Goal: Transaction & Acquisition: Purchase product/service

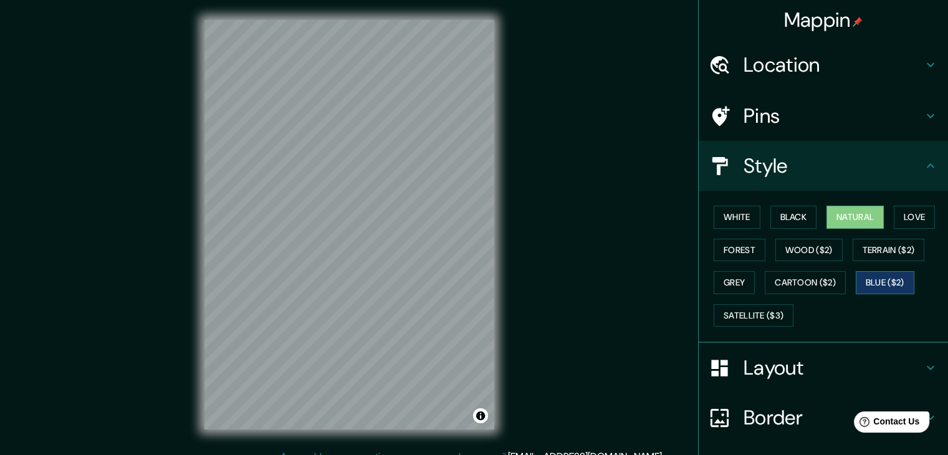
drag, startPoint x: 890, startPoint y: 296, endPoint x: 888, endPoint y: 284, distance: 12.1
click at [889, 295] on div "White Black Natural Love Forest Wood ($2) Terrain ($2) Grey Cartoon ($2) Blue (…" at bounding box center [828, 266] width 239 height 131
click at [888, 284] on button "Blue ($2)" at bounding box center [885, 282] width 59 height 23
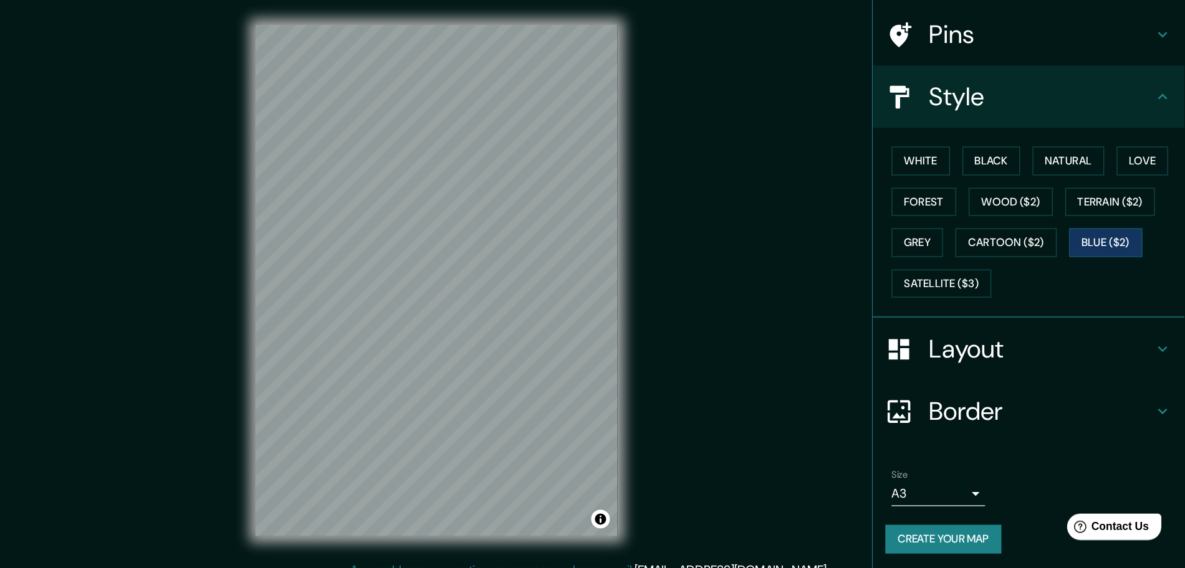
scroll to position [90, 0]
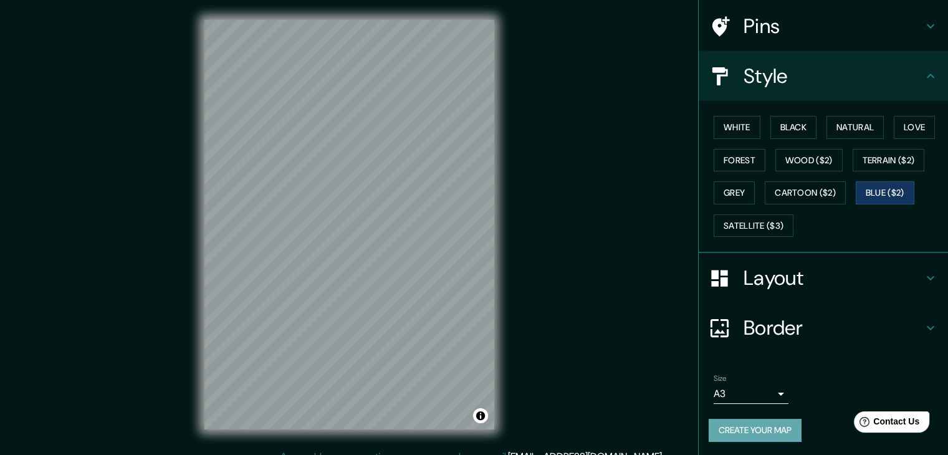
click at [777, 435] on button "Create your map" at bounding box center [755, 430] width 93 height 23
click at [788, 422] on button "Create your map" at bounding box center [755, 430] width 93 height 23
click at [755, 424] on button "Create your map" at bounding box center [755, 430] width 93 height 23
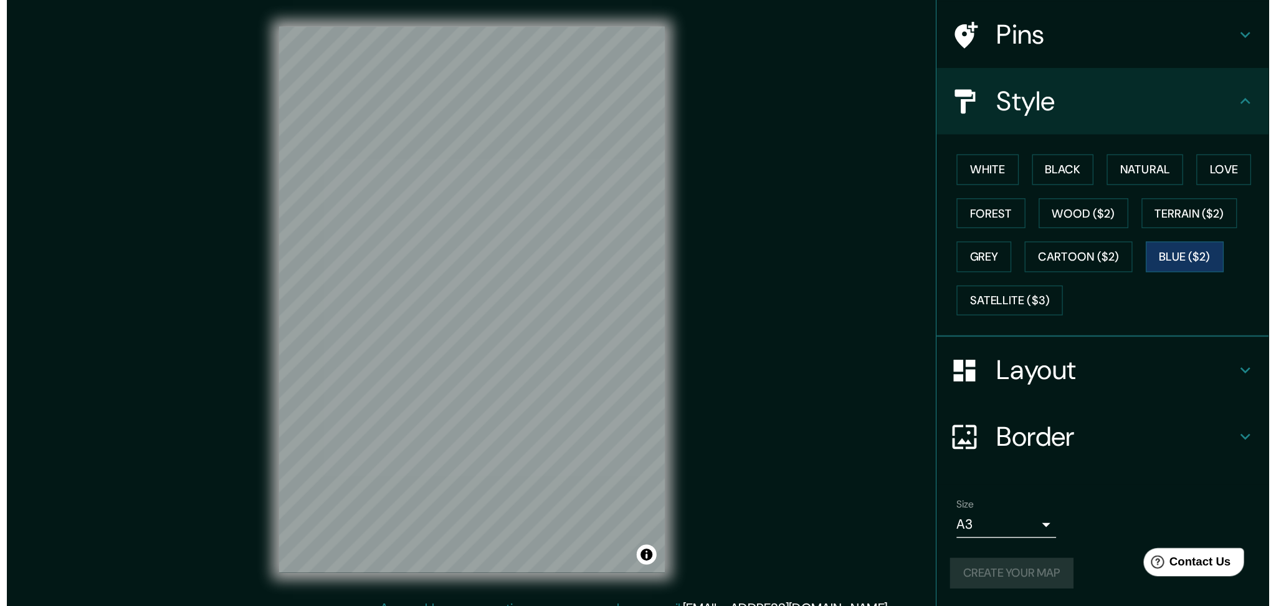
scroll to position [0, 0]
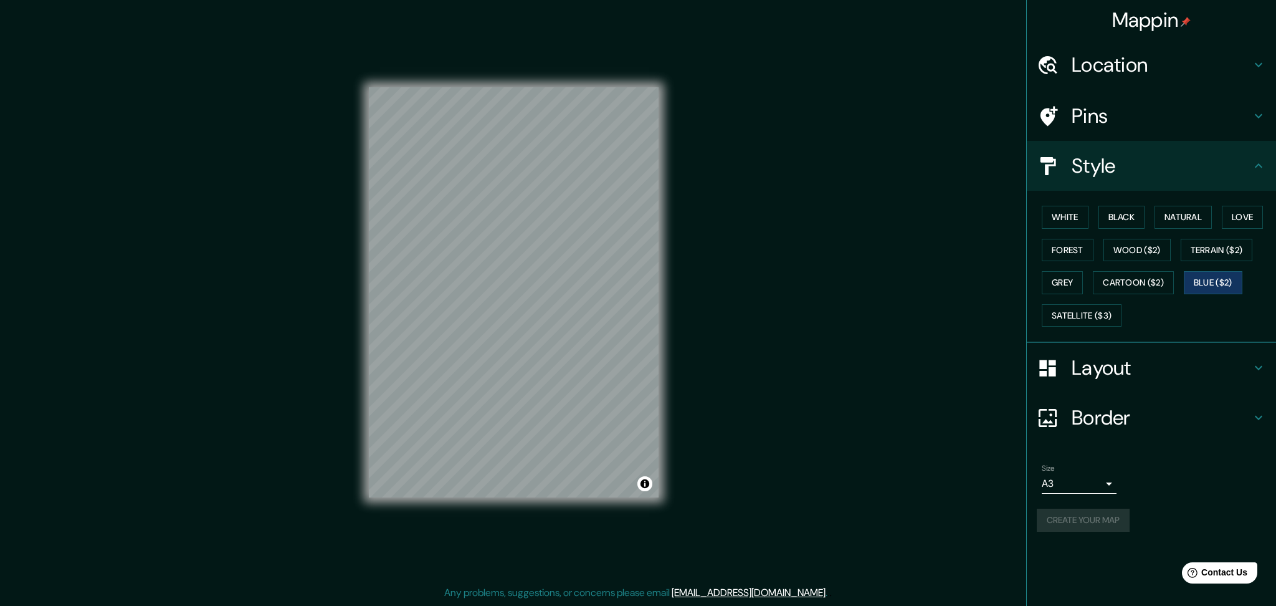
click at [947, 454] on div "Create your map" at bounding box center [1151, 520] width 229 height 23
drag, startPoint x: 1124, startPoint y: 517, endPoint x: 1115, endPoint y: 520, distance: 9.7
click at [947, 454] on div "Create your map" at bounding box center [1151, 520] width 229 height 23
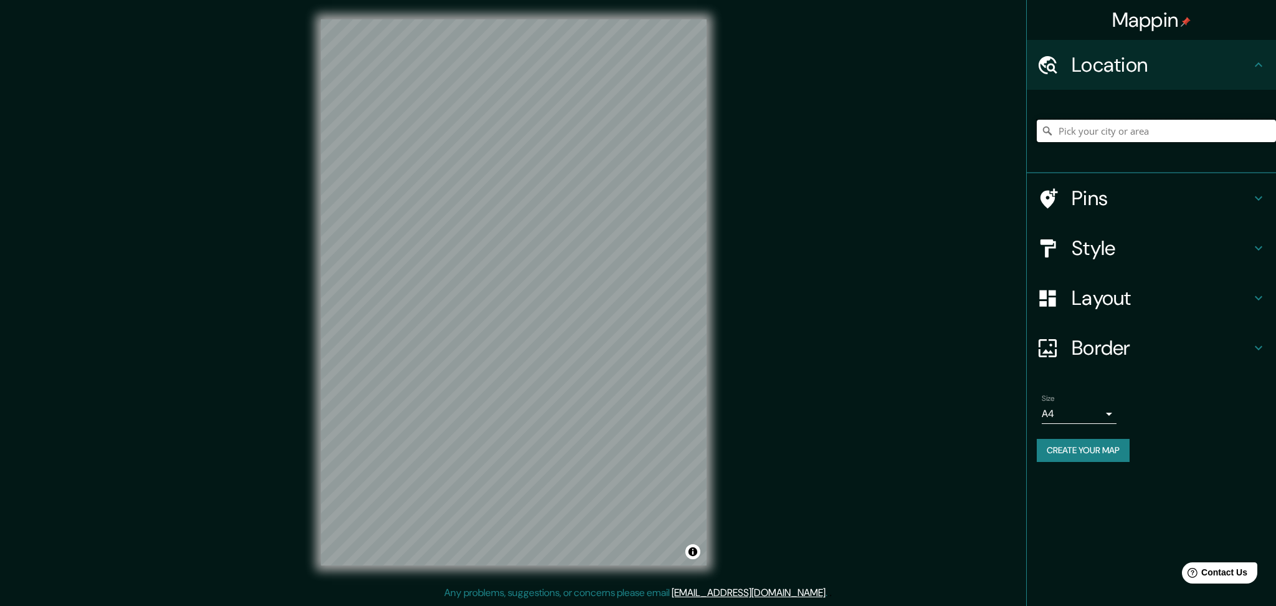
click at [1144, 141] on input "Pick your city or area" at bounding box center [1156, 131] width 239 height 22
click at [1133, 130] on input "Pick your city or area" at bounding box center [1156, 131] width 239 height 22
click at [1145, 52] on h4 "Location" at bounding box center [1162, 64] width 180 height 25
click at [1126, 129] on input "Pick your city or area" at bounding box center [1156, 131] width 239 height 22
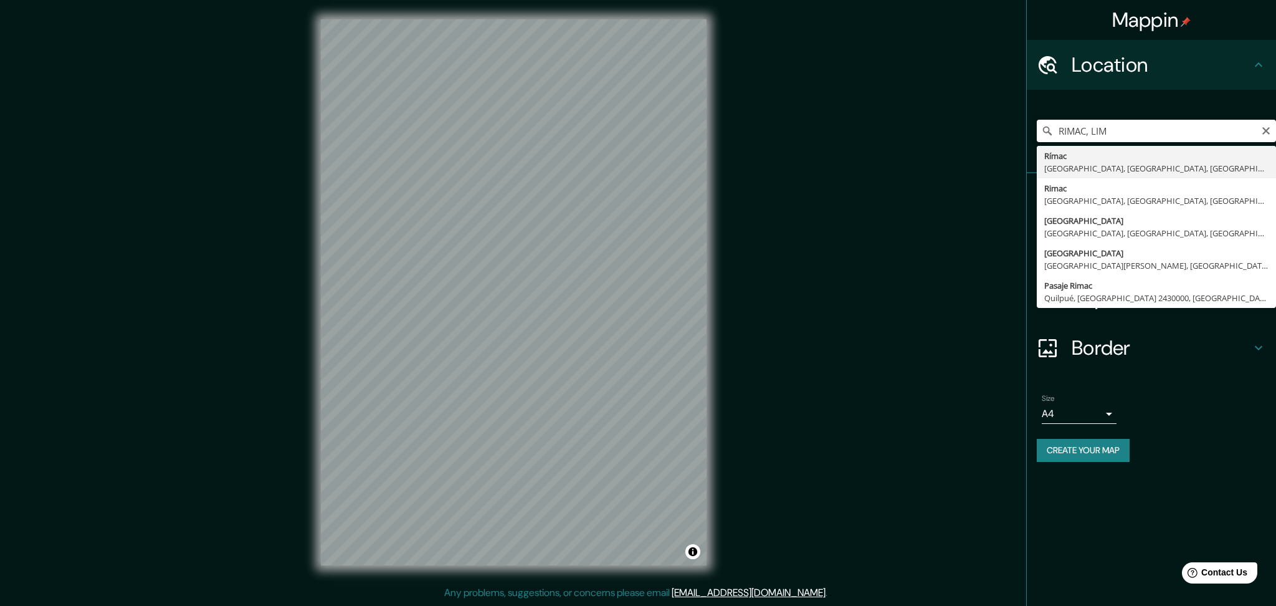
type input "Rímac, [GEOGRAPHIC_DATA], [GEOGRAPHIC_DATA], [GEOGRAPHIC_DATA]"
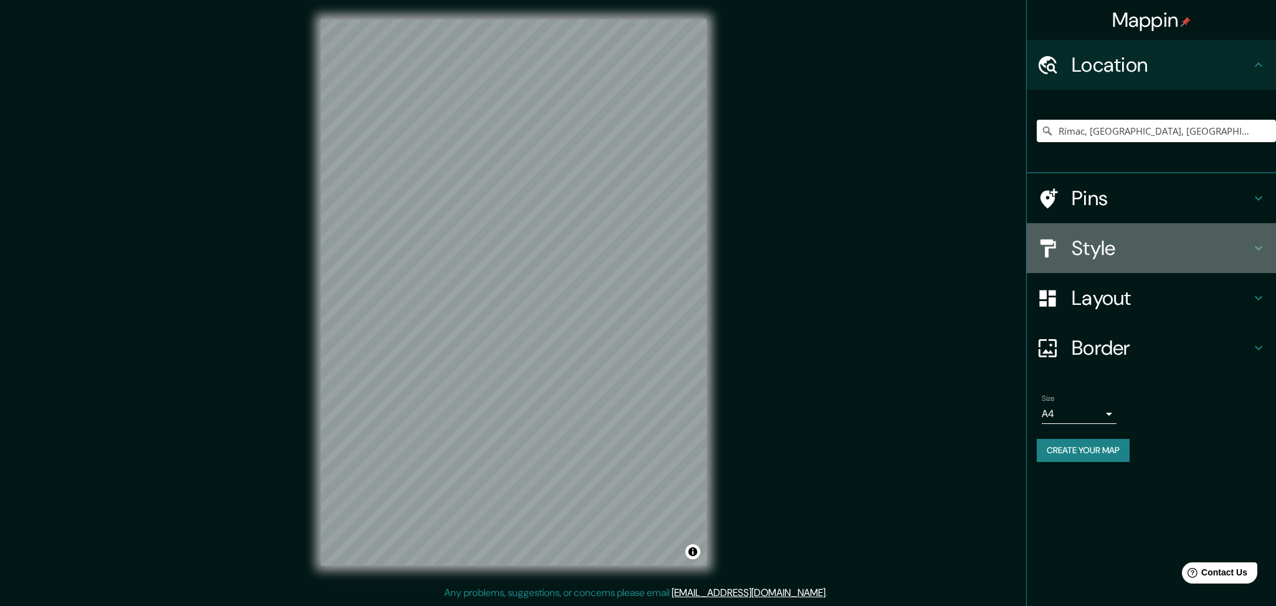
click at [1094, 242] on h4 "Style" at bounding box center [1162, 248] width 180 height 25
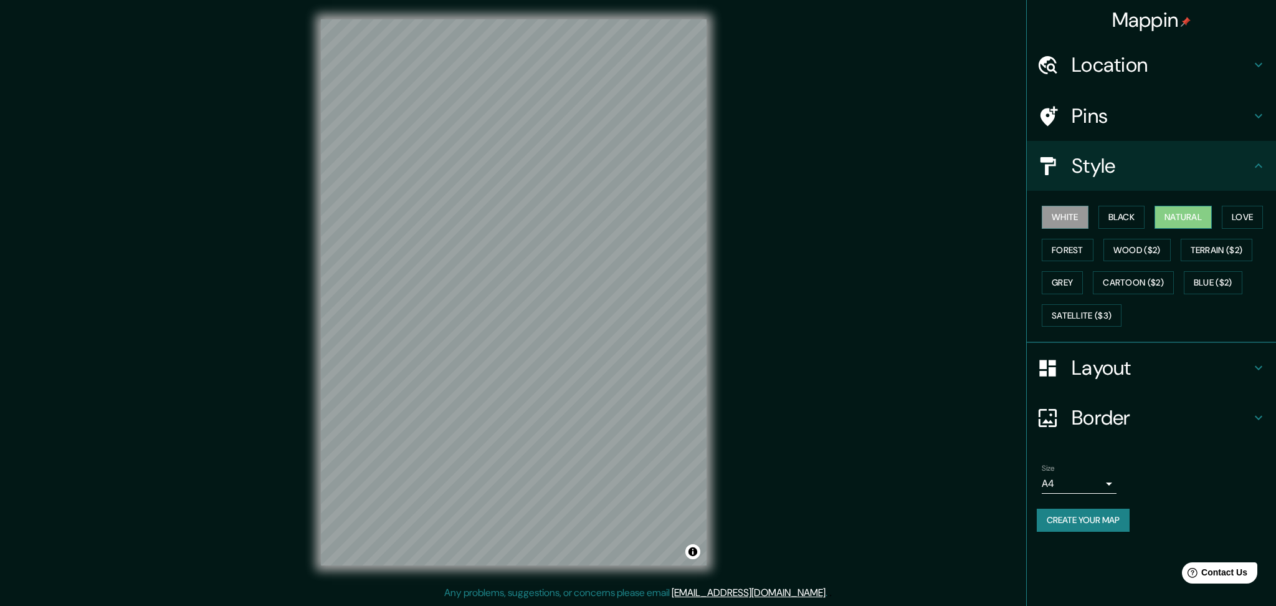
click at [1195, 211] on button "Natural" at bounding box center [1183, 217] width 57 height 23
click at [1198, 279] on button "Blue ($2)" at bounding box center [1213, 282] width 59 height 23
click at [1100, 309] on button "Satellite ($3)" at bounding box center [1082, 315] width 80 height 23
click at [1134, 252] on button "Wood ($2)" at bounding box center [1137, 250] width 67 height 23
click at [1066, 250] on button "Forest" at bounding box center [1068, 250] width 52 height 23
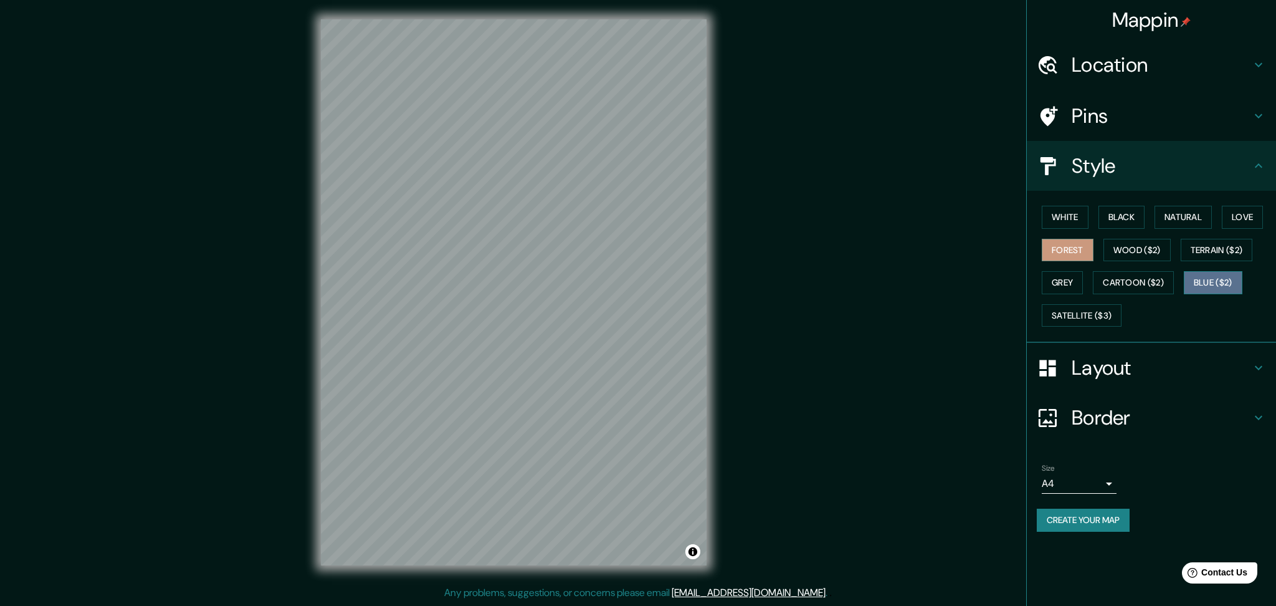
click at [1214, 280] on button "Blue ($2)" at bounding box center [1213, 282] width 59 height 23
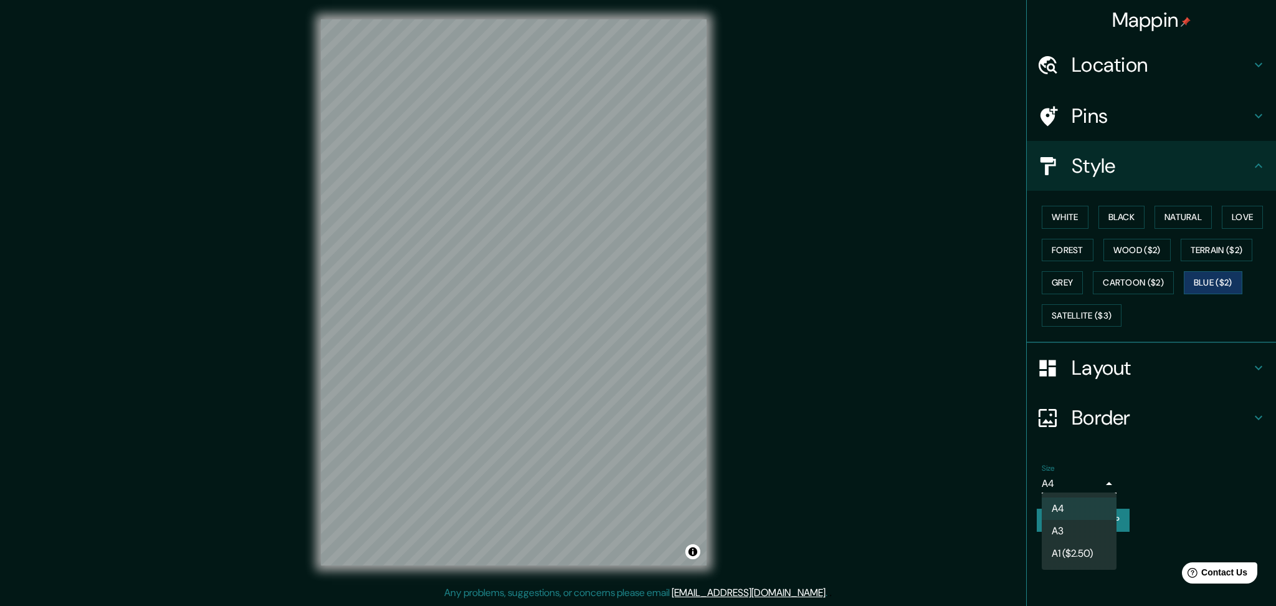
click at [1078, 481] on body "Mappin Location Rímac, Lima, Provincia de Lima, Perú Pins Style White Black Nat…" at bounding box center [638, 303] width 1276 height 606
click at [1073, 529] on li "A3" at bounding box center [1079, 531] width 75 height 22
click at [1096, 399] on div "Border" at bounding box center [1151, 418] width 249 height 50
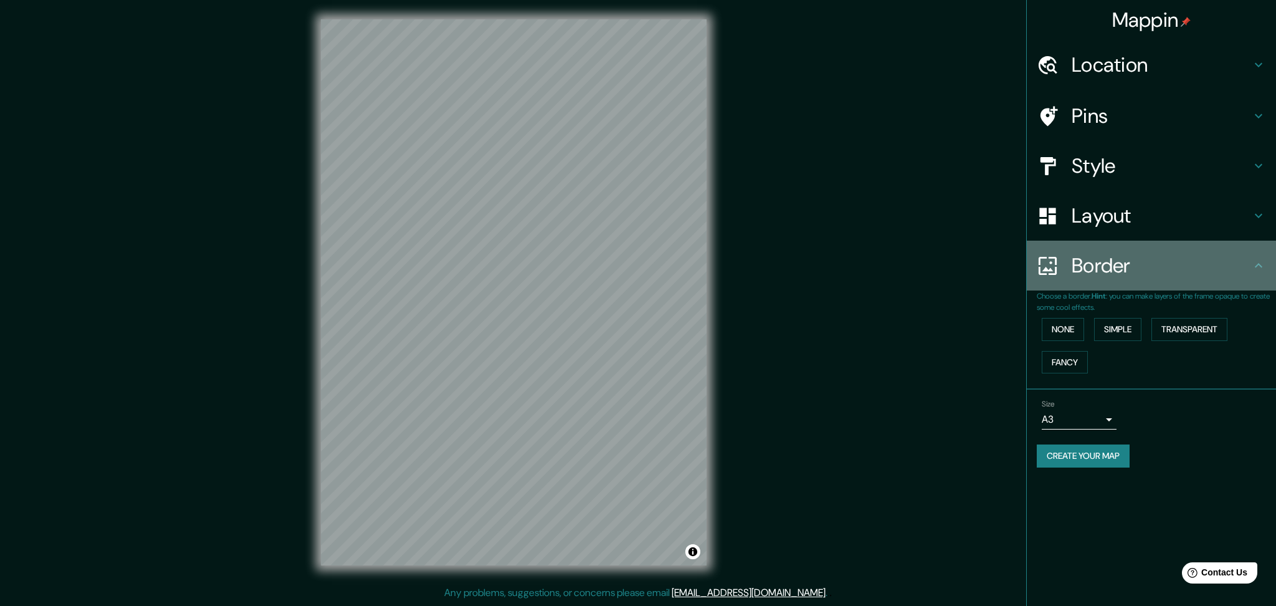
click at [1087, 246] on div "Border" at bounding box center [1151, 266] width 249 height 50
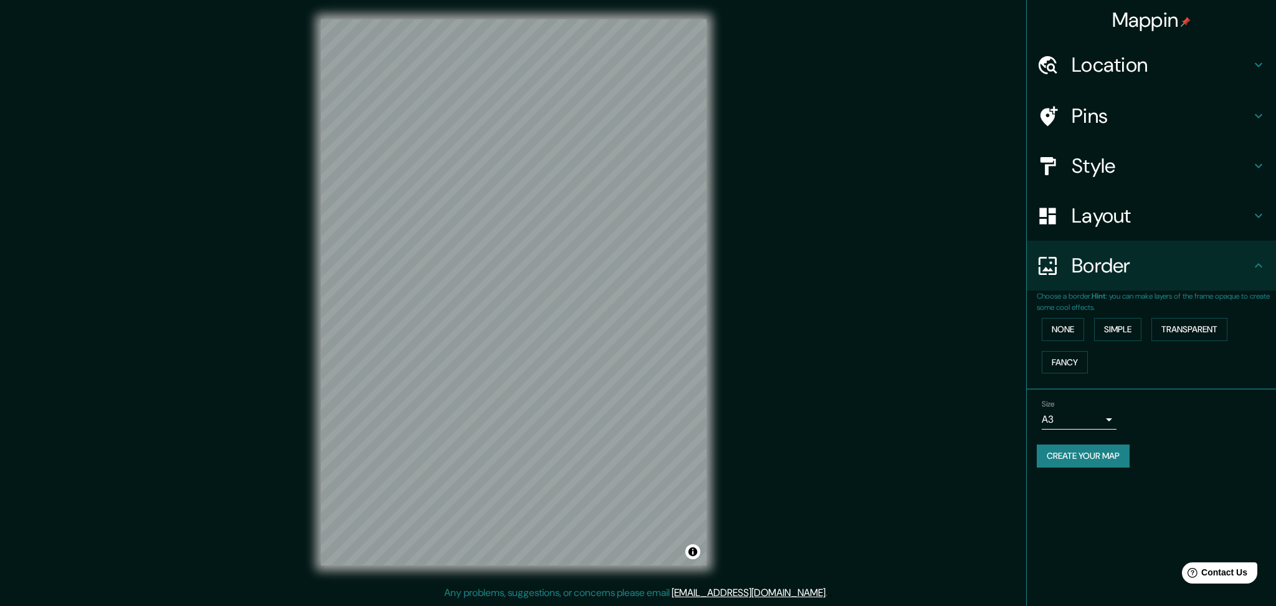
click at [1085, 228] on h4 "Layout" at bounding box center [1162, 215] width 180 height 25
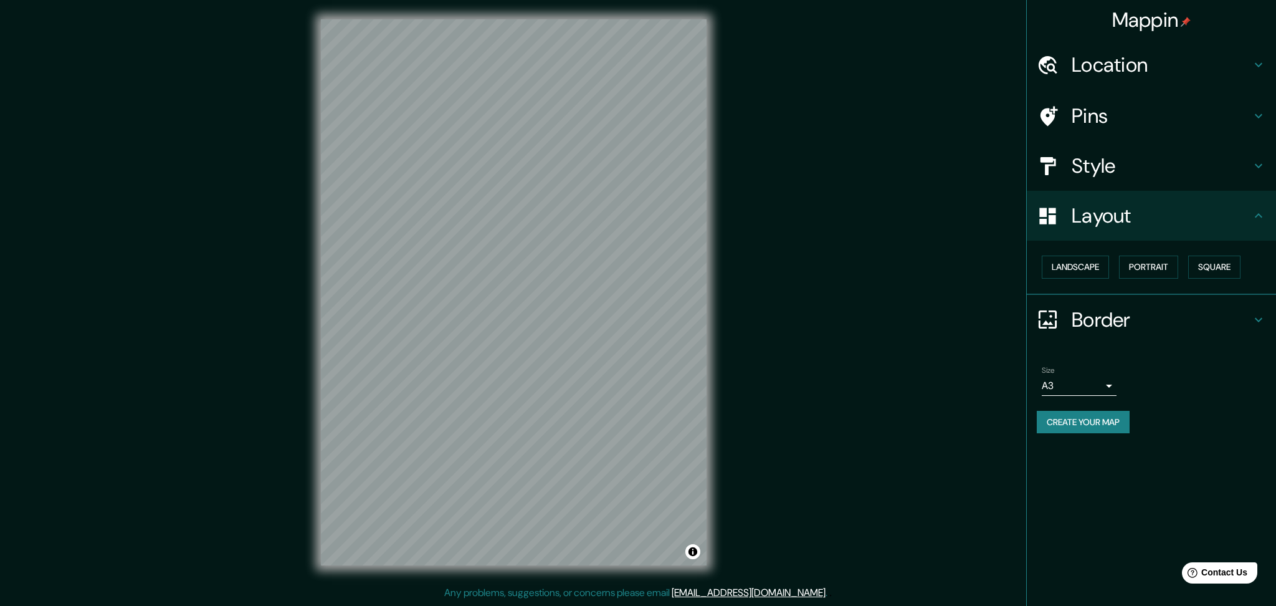
click at [1081, 254] on div "Landscape Portrait Square" at bounding box center [1156, 267] width 239 height 33
click at [1078, 267] on button "Landscape" at bounding box center [1075, 267] width 67 height 23
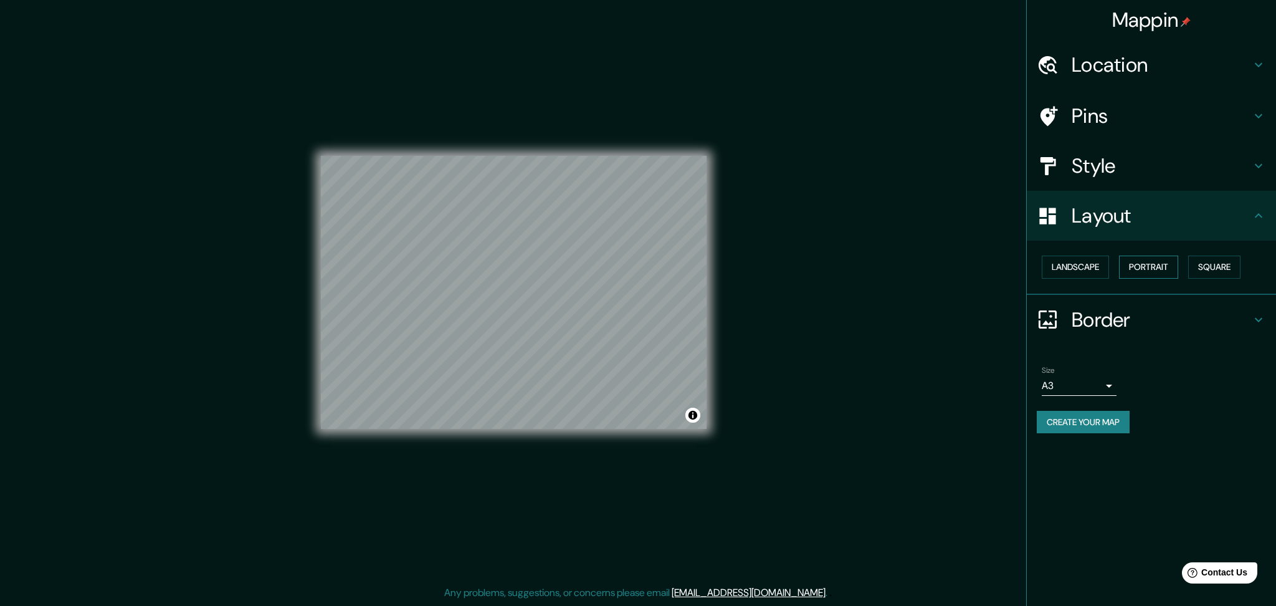
click at [1132, 270] on button "Portrait" at bounding box center [1148, 267] width 59 height 23
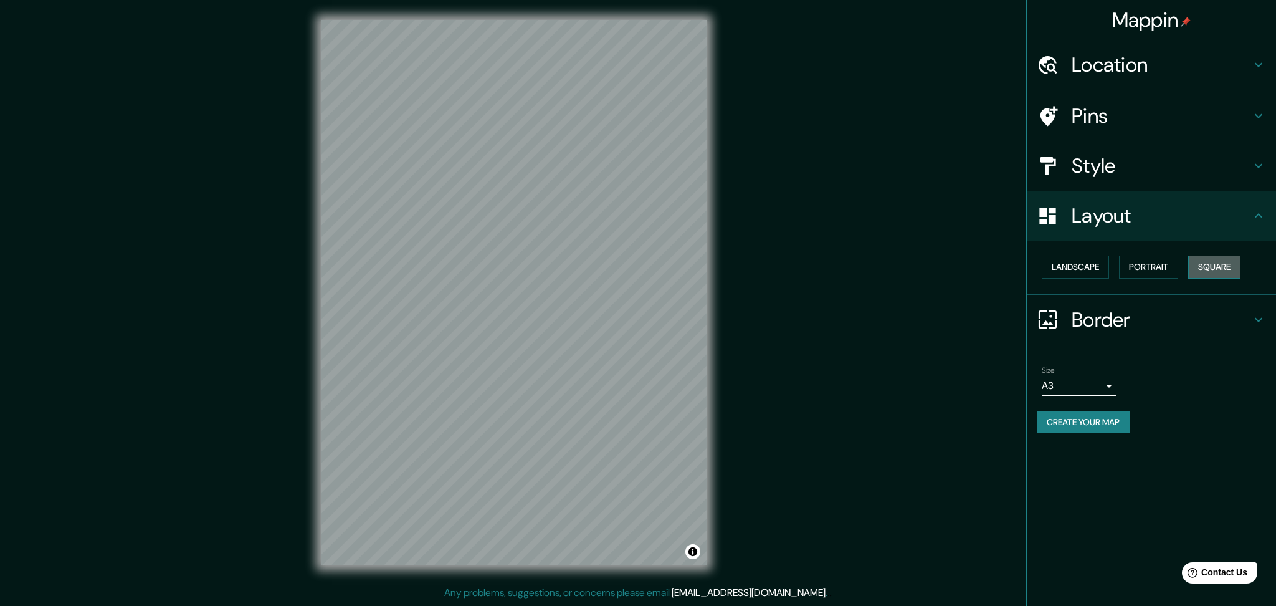
click at [1215, 261] on button "Square" at bounding box center [1215, 267] width 52 height 23
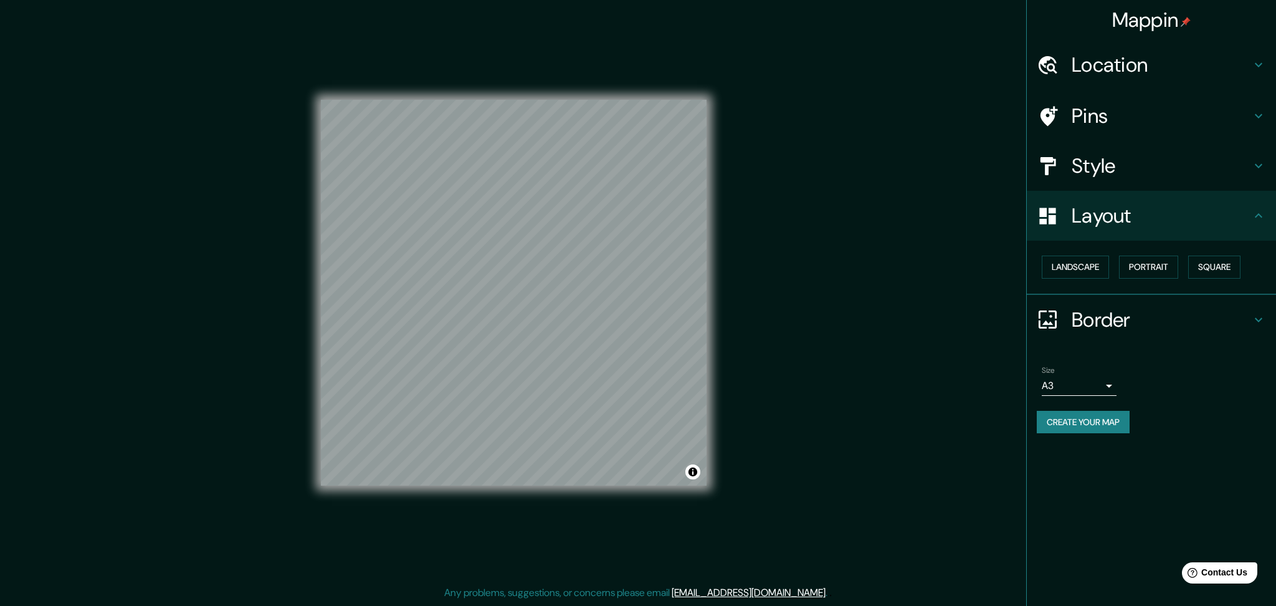
click at [1104, 423] on button "Create your map" at bounding box center [1083, 422] width 93 height 23
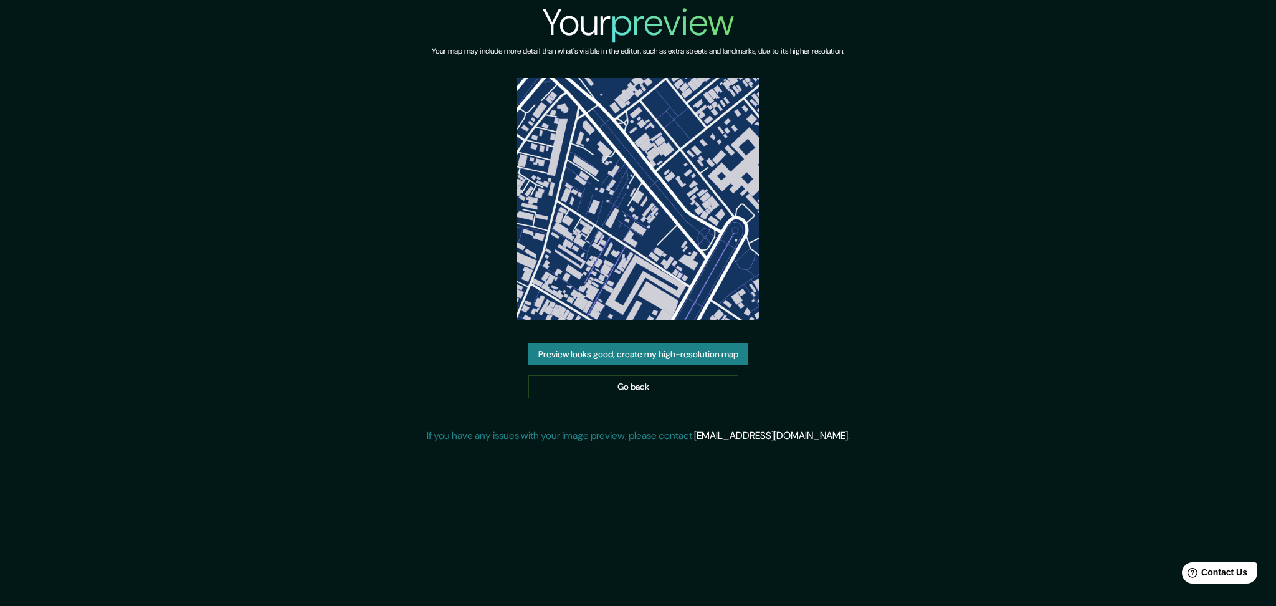
drag, startPoint x: 617, startPoint y: 214, endPoint x: 519, endPoint y: 214, distance: 98.5
click at [519, 214] on img at bounding box center [638, 199] width 242 height 242
click at [636, 260] on img at bounding box center [638, 199] width 242 height 242
click at [637, 260] on img at bounding box center [638, 199] width 242 height 242
click at [641, 352] on button "Preview looks good, create my high-resolution map" at bounding box center [639, 354] width 220 height 23
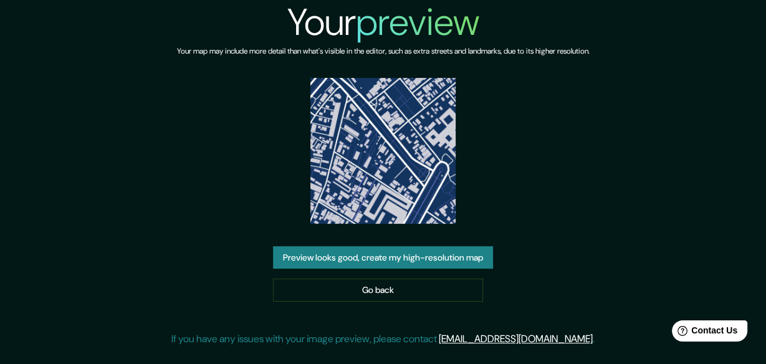
click at [374, 188] on img at bounding box center [383, 151] width 146 height 146
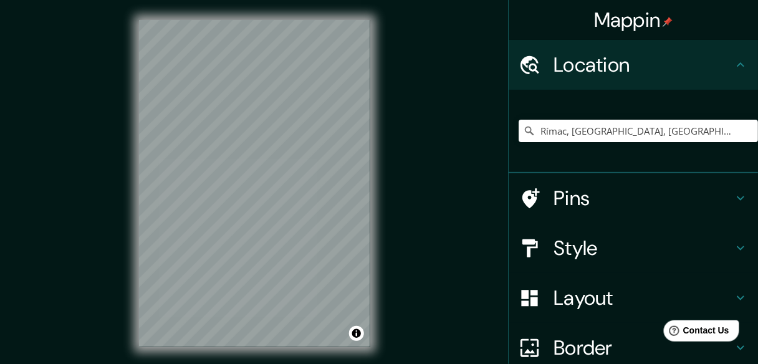
click at [524, 131] on icon at bounding box center [529, 131] width 12 height 12
click at [525, 132] on icon at bounding box center [529, 131] width 9 height 9
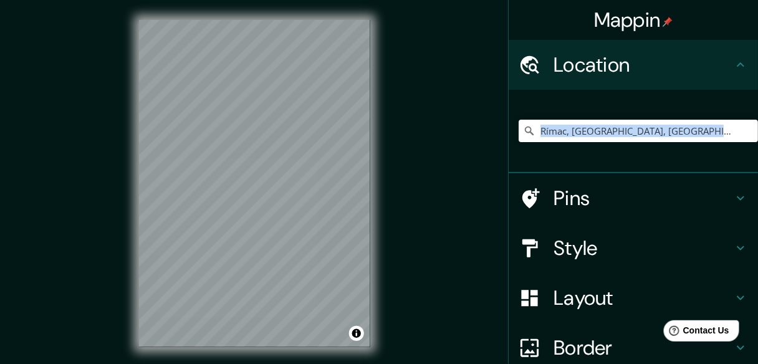
click at [525, 132] on icon at bounding box center [529, 131] width 9 height 9
click at [576, 131] on input "Rímac, [GEOGRAPHIC_DATA], [GEOGRAPHIC_DATA], [GEOGRAPHIC_DATA]" at bounding box center [638, 131] width 239 height 22
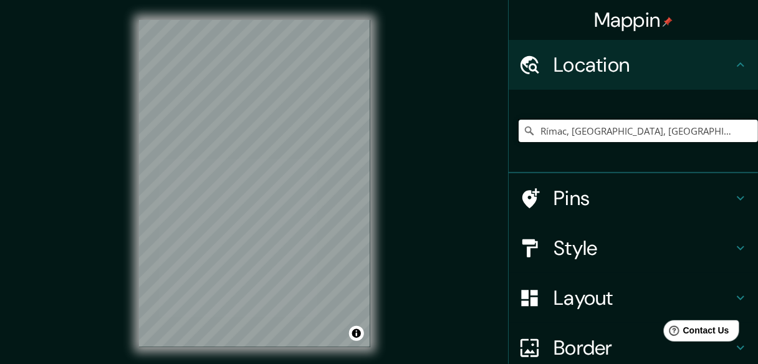
click at [692, 132] on input "Rímac, [GEOGRAPHIC_DATA], [GEOGRAPHIC_DATA], [GEOGRAPHIC_DATA]" at bounding box center [638, 131] width 239 height 22
click at [582, 266] on div "Style" at bounding box center [633, 248] width 249 height 50
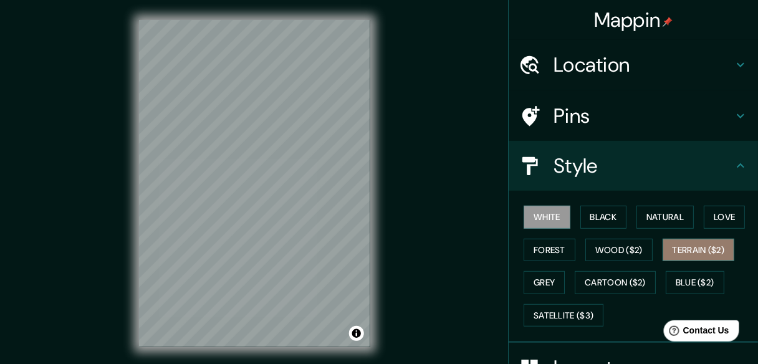
click at [685, 256] on button "Terrain ($2)" at bounding box center [699, 250] width 72 height 23
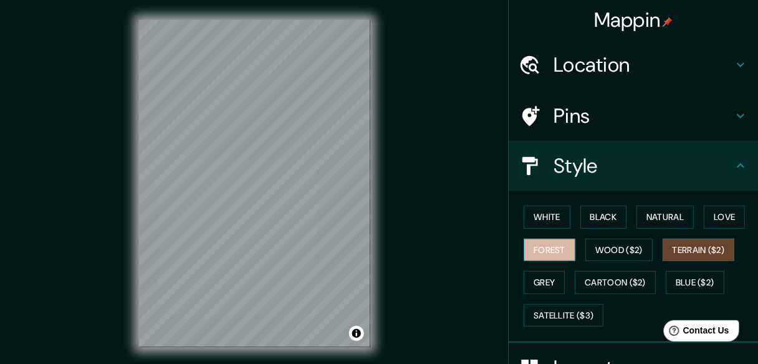
click at [555, 257] on button "Forest" at bounding box center [550, 250] width 52 height 23
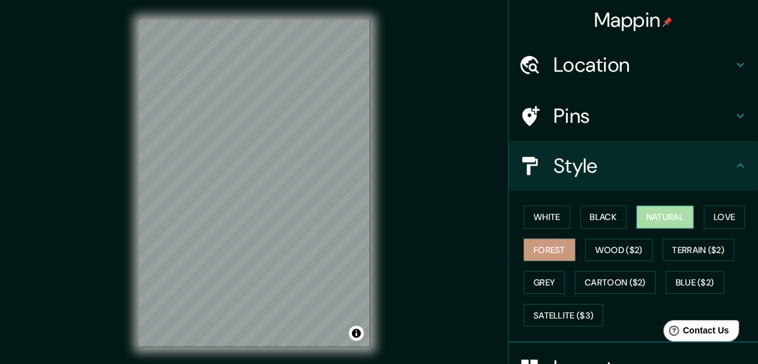
click at [663, 216] on button "Natural" at bounding box center [664, 217] width 57 height 23
drag, startPoint x: 607, startPoint y: 49, endPoint x: 598, endPoint y: 67, distance: 20.1
click at [607, 49] on div "Location" at bounding box center [633, 65] width 249 height 50
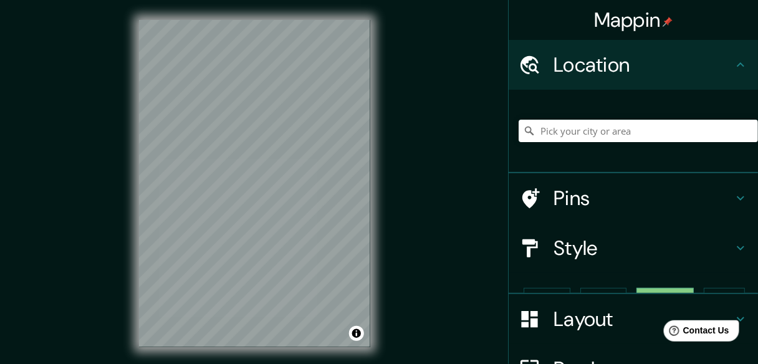
click at [598, 67] on h4 "Location" at bounding box center [643, 64] width 180 height 25
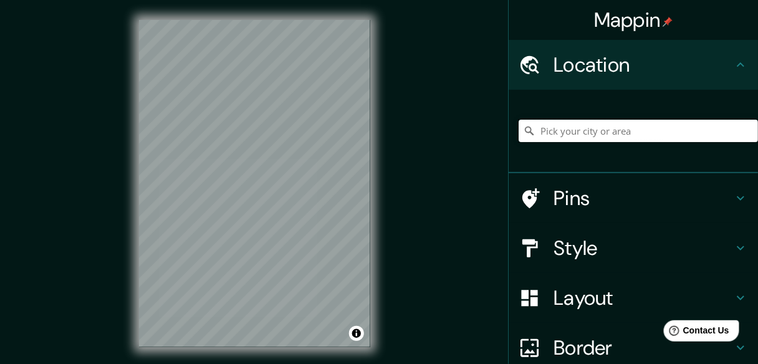
click at [562, 126] on input "Pick your city or area" at bounding box center [638, 131] width 239 height 22
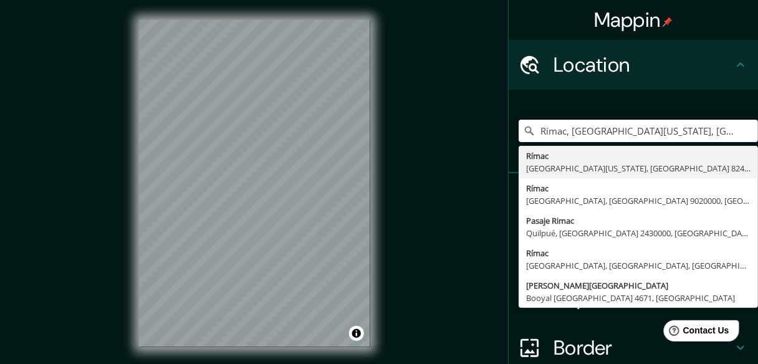
type input "Rímac, La Florida, Región Metropolitana de Santiago 8240000, Chile"
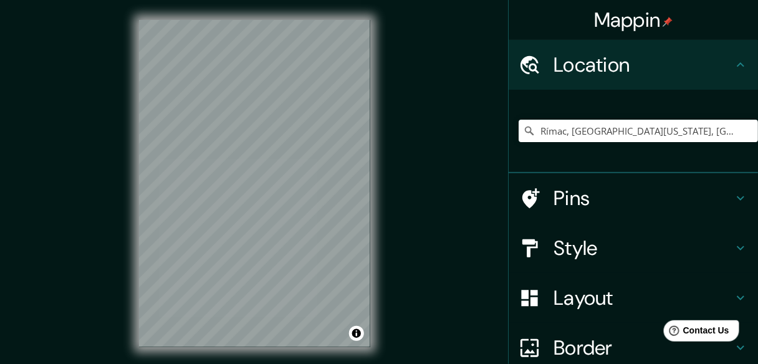
click at [376, 137] on div "© Mapbox © OpenStreetMap Improve this map" at bounding box center [254, 184] width 271 height 368
click at [615, 146] on div "Rímac, La Florida, Región Metropolitana de Santiago 8240000, Chile Rímac La Flo…" at bounding box center [638, 131] width 239 height 62
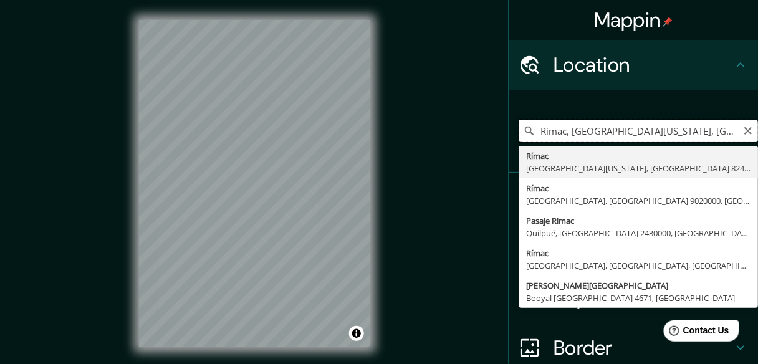
click at [743, 137] on input "Rímac, La Florida, Región Metropolitana de Santiago 8240000, Chile" at bounding box center [638, 131] width 239 height 22
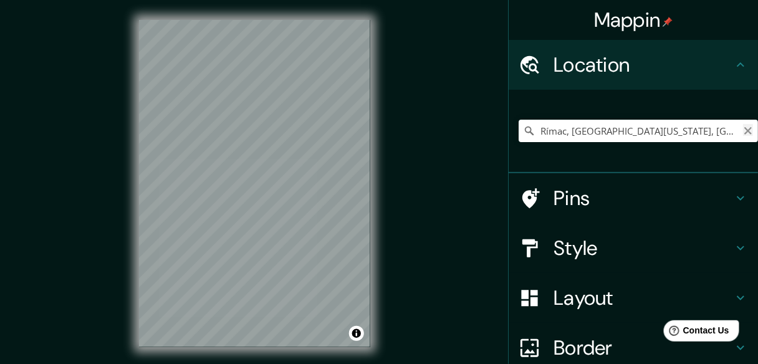
click at [744, 132] on icon "Clear" at bounding box center [747, 130] width 7 height 7
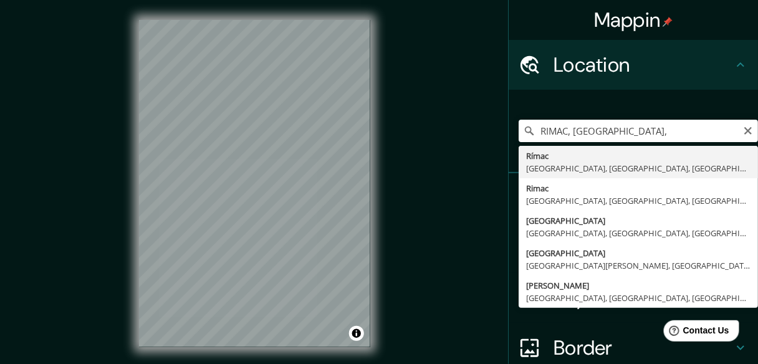
type input "Rímac, [GEOGRAPHIC_DATA], [GEOGRAPHIC_DATA], [GEOGRAPHIC_DATA]"
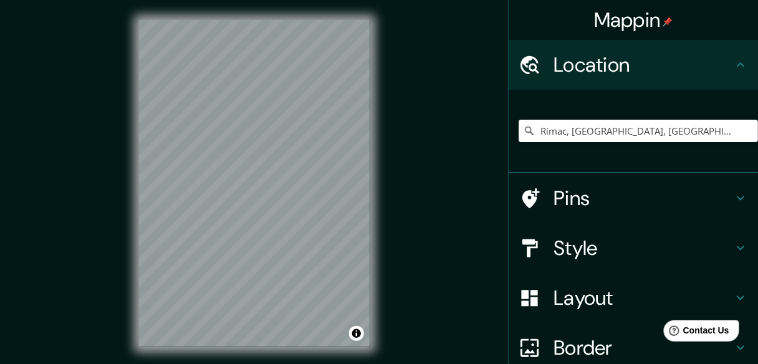
click at [408, 232] on div "Mappin Location Rímac, Lima, Provincia de Lima, Perú Pins Style Layout Border C…" at bounding box center [379, 194] width 758 height 388
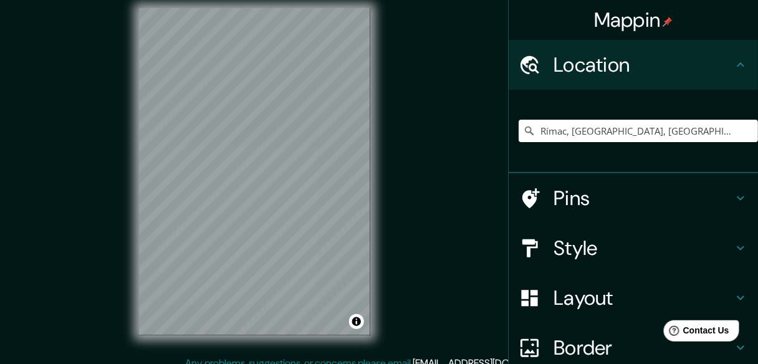
scroll to position [23, 0]
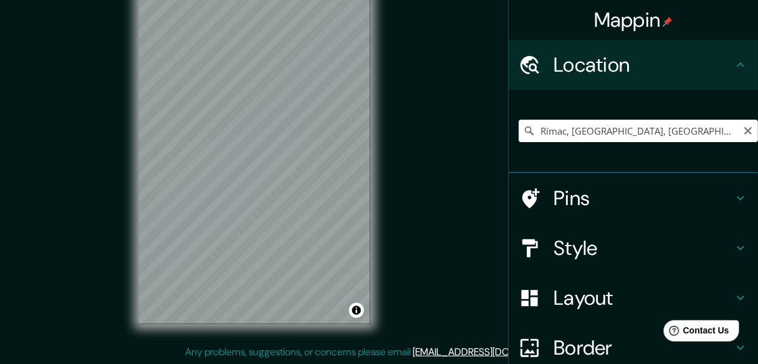
click at [523, 130] on icon at bounding box center [529, 131] width 12 height 12
click at [523, 132] on icon at bounding box center [529, 131] width 12 height 12
click at [525, 132] on icon at bounding box center [529, 131] width 9 height 9
click at [709, 134] on input "Rímac, [GEOGRAPHIC_DATA], [GEOGRAPHIC_DATA], [GEOGRAPHIC_DATA]" at bounding box center [638, 131] width 239 height 22
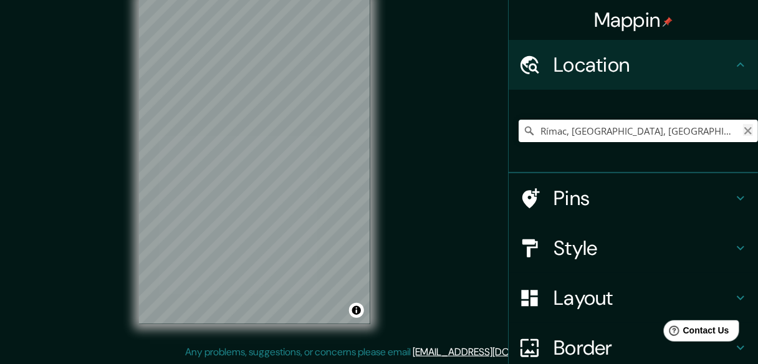
click at [743, 130] on icon "Clear" at bounding box center [748, 131] width 10 height 10
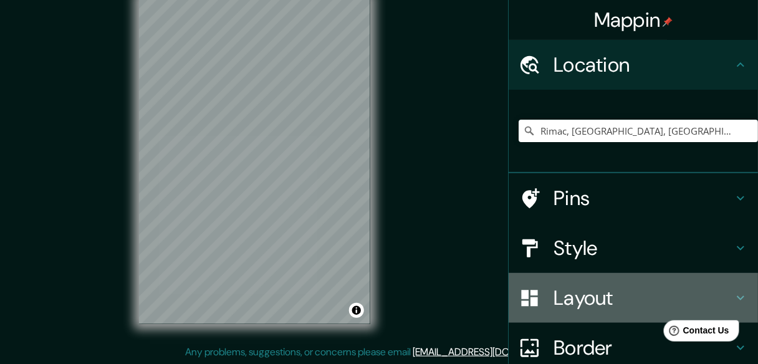
drag, startPoint x: 577, startPoint y: 274, endPoint x: 578, endPoint y: 285, distance: 11.3
click at [578, 283] on div "Layout" at bounding box center [633, 298] width 249 height 50
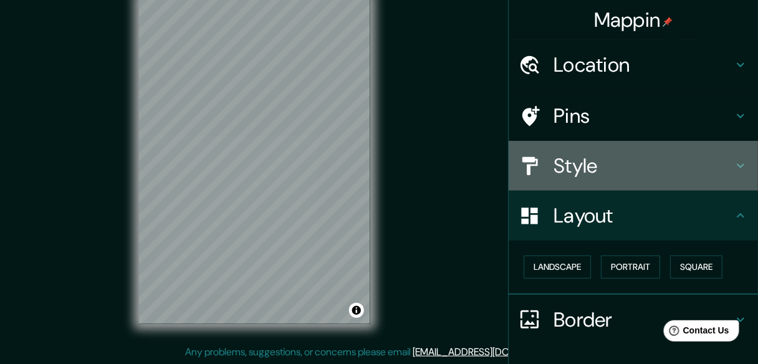
click at [575, 145] on div "Style" at bounding box center [633, 166] width 249 height 50
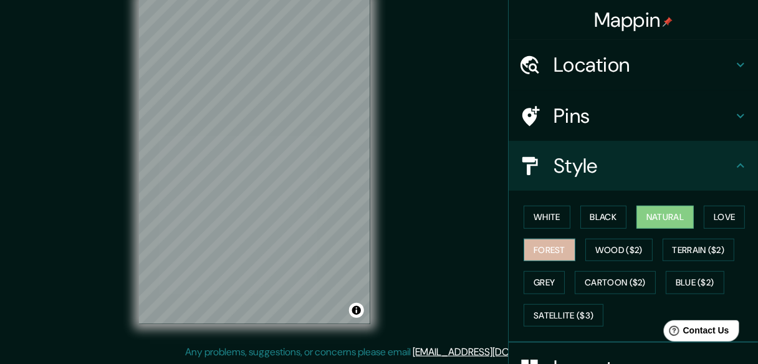
click at [536, 243] on button "Forest" at bounding box center [550, 250] width 52 height 23
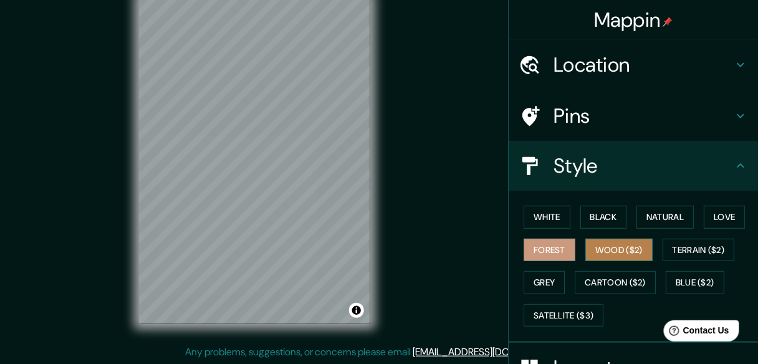
click at [585, 251] on button "Wood ($2)" at bounding box center [618, 250] width 67 height 23
click at [658, 261] on div "White Black Natural Love Forest Wood ($2) Terrain ($2) Grey Cartoon ($2) Blue (…" at bounding box center [638, 266] width 239 height 131
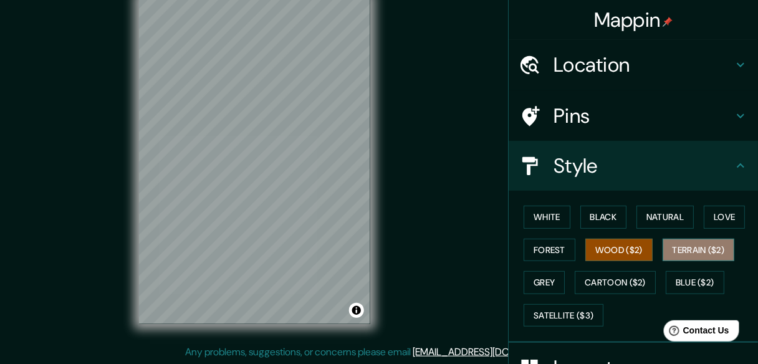
click at [664, 256] on button "Terrain ($2)" at bounding box center [699, 250] width 72 height 23
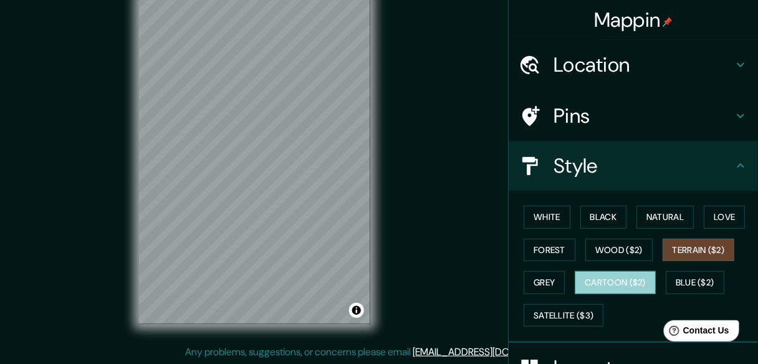
drag, startPoint x: 616, startPoint y: 277, endPoint x: 659, endPoint y: 279, distance: 43.0
click at [617, 277] on button "Cartoon ($2)" at bounding box center [615, 282] width 81 height 23
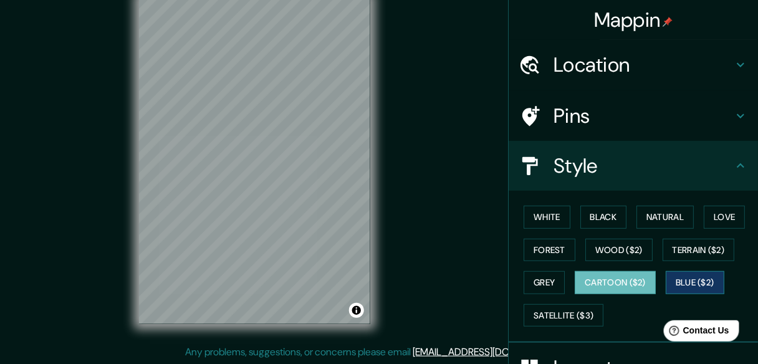
click at [687, 284] on button "Blue ($2)" at bounding box center [695, 282] width 59 height 23
drag, startPoint x: 618, startPoint y: 279, endPoint x: 590, endPoint y: 298, distance: 33.7
click at [617, 279] on button "Cartoon ($2)" at bounding box center [615, 282] width 81 height 23
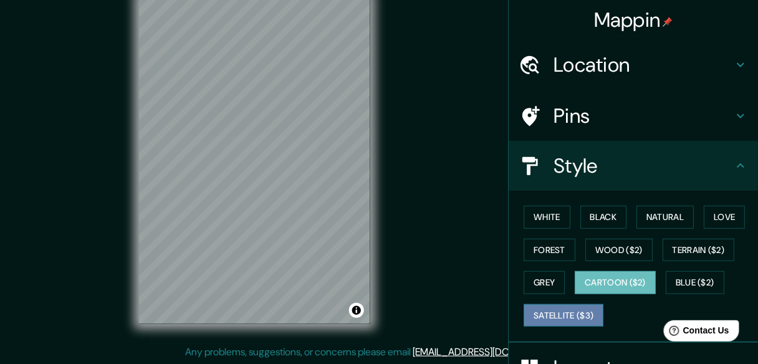
click at [572, 306] on button "Satellite ($3)" at bounding box center [564, 315] width 80 height 23
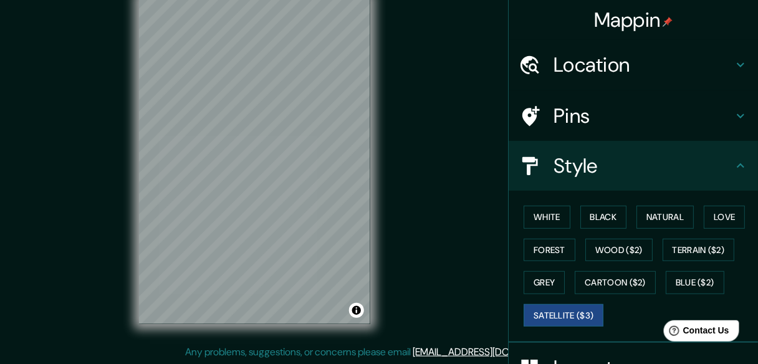
click at [264, 356] on div "Mappin Location Rimac, Lima, Provincia de Lima, Perú Pins Style White Black Nat…" at bounding box center [379, 171] width 758 height 388
click at [676, 251] on button "Terrain ($2)" at bounding box center [699, 250] width 72 height 23
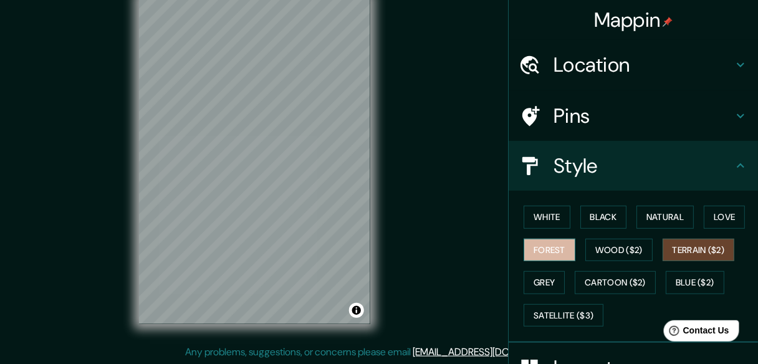
click at [541, 256] on button "Forest" at bounding box center [550, 250] width 52 height 23
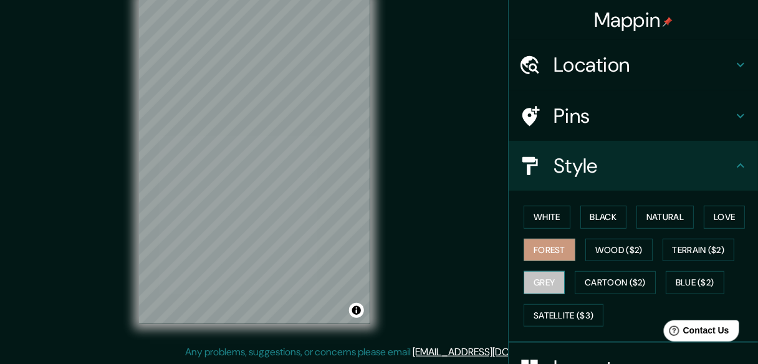
click at [543, 282] on button "Grey" at bounding box center [544, 282] width 41 height 23
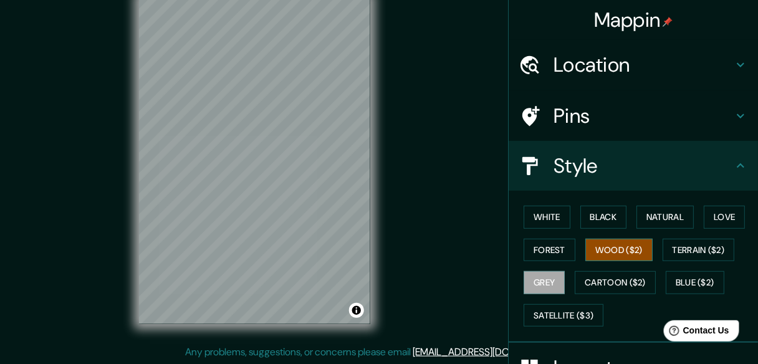
click at [603, 256] on button "Wood ($2)" at bounding box center [618, 250] width 67 height 23
click at [657, 225] on button "Natural" at bounding box center [664, 217] width 57 height 23
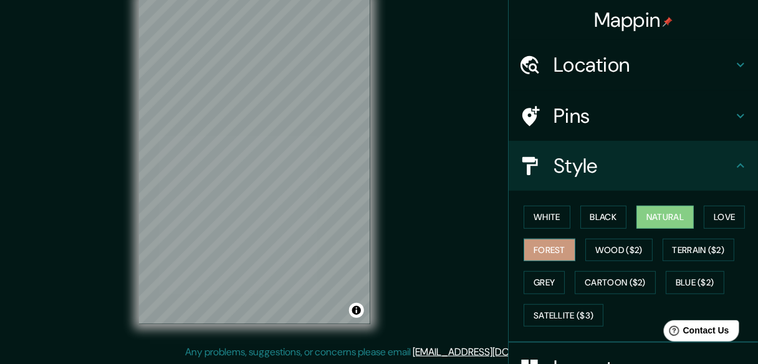
click at [534, 247] on button "Forest" at bounding box center [550, 250] width 52 height 23
click at [616, 234] on div "White Black Natural Love Forest Wood ($2) Terrain ($2) Grey Cartoon ($2) Blue (…" at bounding box center [638, 266] width 239 height 131
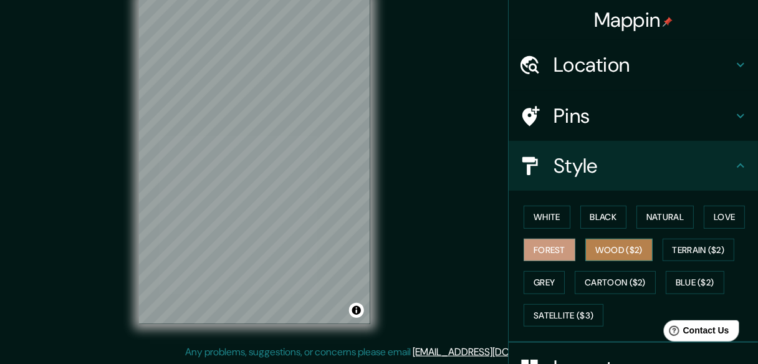
click at [615, 242] on button "Wood ($2)" at bounding box center [618, 250] width 67 height 23
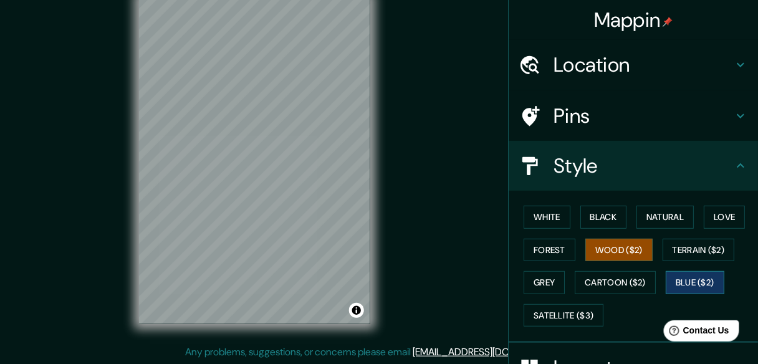
click at [693, 286] on button "Blue ($2)" at bounding box center [695, 282] width 59 height 23
click at [552, 280] on button "Grey" at bounding box center [544, 282] width 41 height 23
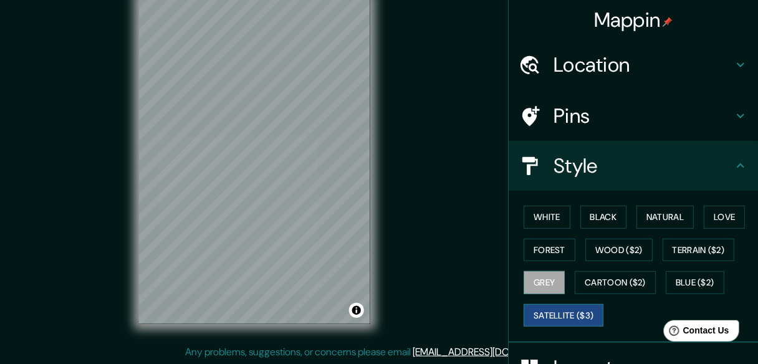
click at [564, 307] on button "Satellite ($3)" at bounding box center [564, 315] width 80 height 23
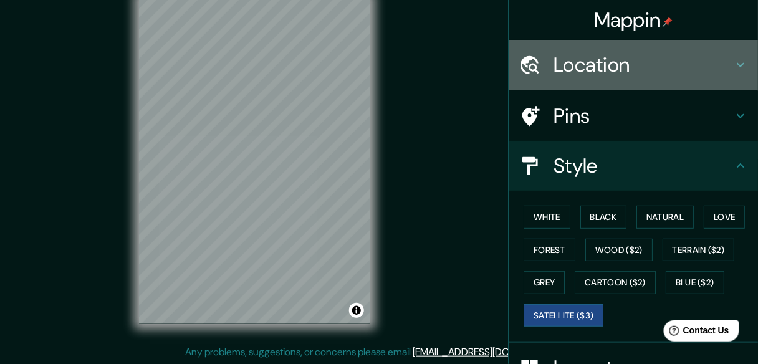
click at [590, 67] on h4 "Location" at bounding box center [643, 64] width 180 height 25
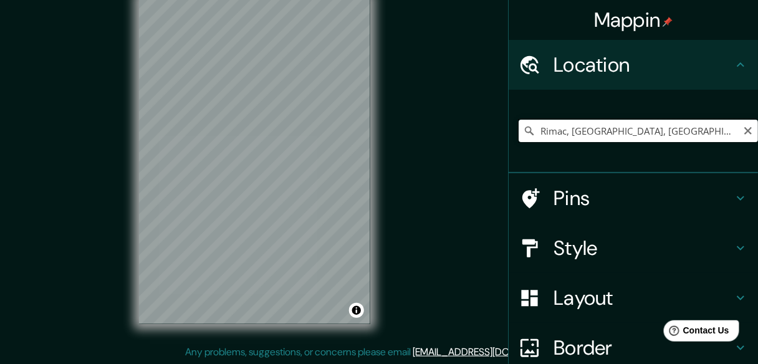
click at [549, 136] on input "Rimac, Lima, Provincia de Lima, Perú" at bounding box center [638, 131] width 239 height 22
click at [519, 132] on input "Rimac, Lima, Provincia de Lima, Perú" at bounding box center [638, 131] width 239 height 22
click at [523, 132] on icon at bounding box center [529, 131] width 12 height 12
click at [323, 130] on div "Mappin Location Rimac, Lima, Provincia de Lima, Perú Pins Style Layout Border C…" at bounding box center [379, 171] width 758 height 388
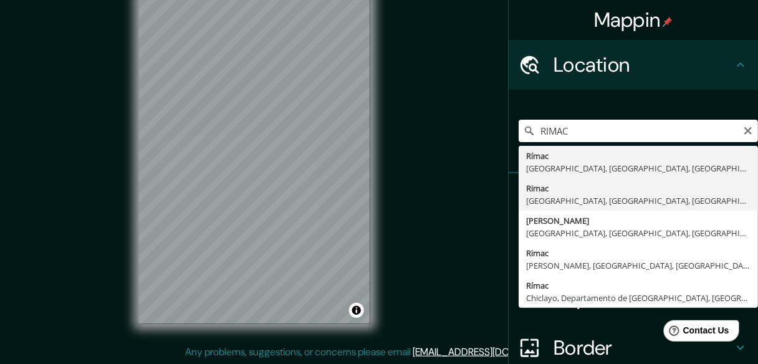
type input "Rimac, Lima, Provincia de Lima, Perú"
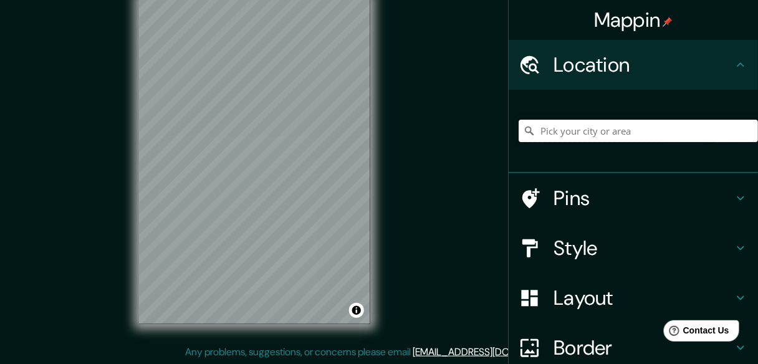
click at [536, 136] on input "Pick your city or area" at bounding box center [638, 131] width 239 height 22
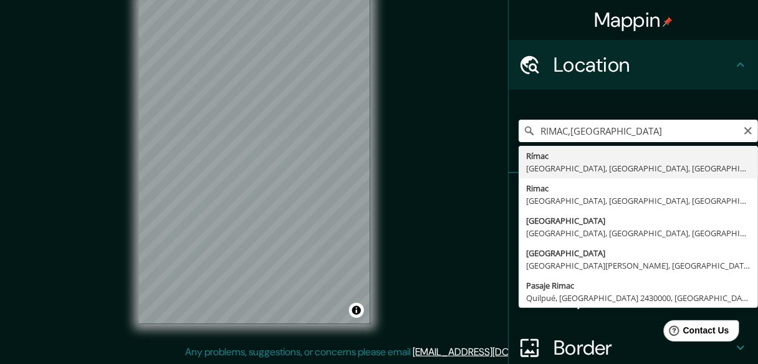
type input "Rímac, [GEOGRAPHIC_DATA], [GEOGRAPHIC_DATA], [GEOGRAPHIC_DATA]"
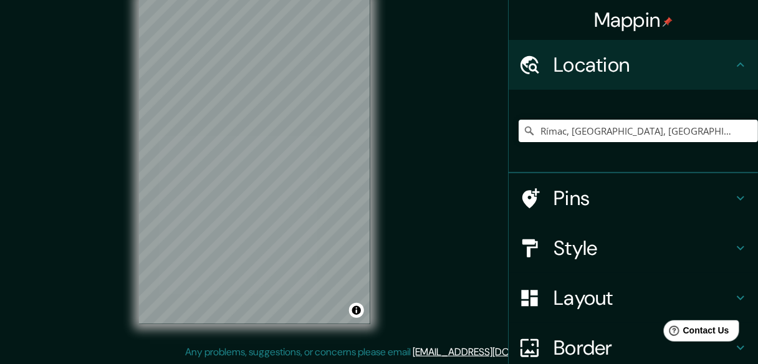
click at [558, 296] on h4 "Layout" at bounding box center [643, 297] width 180 height 25
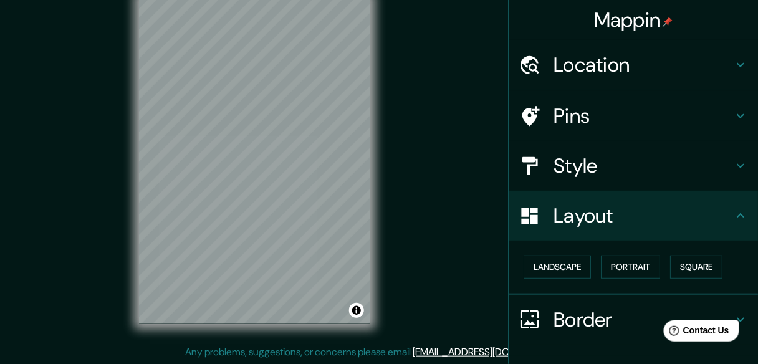
click at [565, 178] on h4 "Style" at bounding box center [643, 165] width 180 height 25
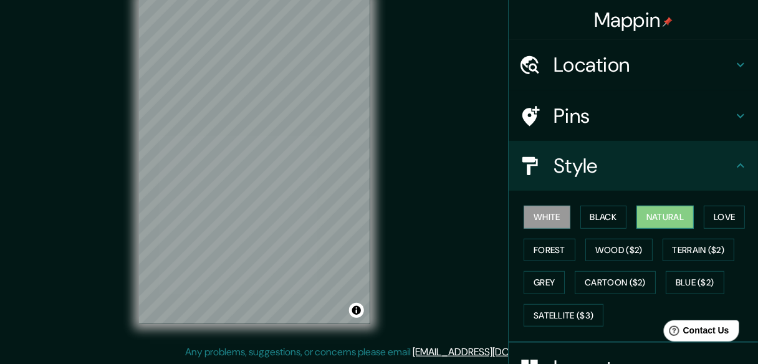
click at [674, 213] on button "Natural" at bounding box center [664, 217] width 57 height 23
click at [557, 251] on button "Forest" at bounding box center [550, 250] width 52 height 23
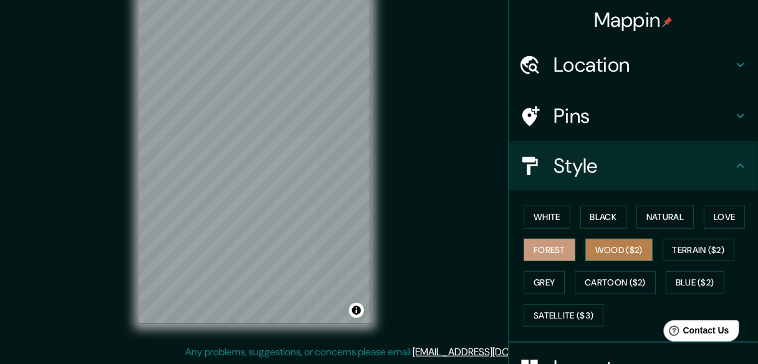
click at [623, 251] on button "Wood ($2)" at bounding box center [618, 250] width 67 height 23
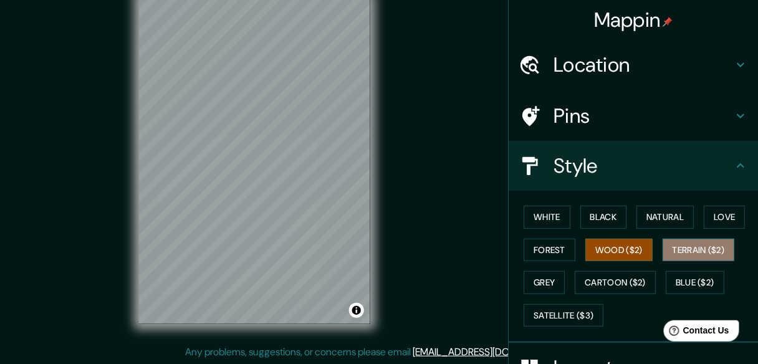
click at [676, 256] on button "Terrain ($2)" at bounding box center [699, 250] width 72 height 23
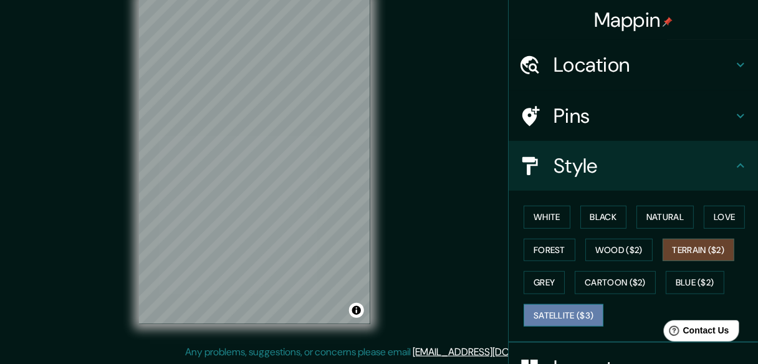
click at [585, 315] on button "Satellite ($3)" at bounding box center [564, 315] width 80 height 23
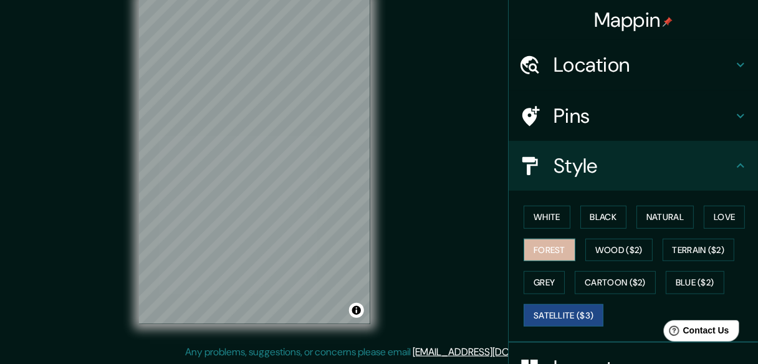
click at [540, 251] on button "Forest" at bounding box center [550, 250] width 52 height 23
click at [573, 314] on button "Satellite ($3)" at bounding box center [564, 315] width 80 height 23
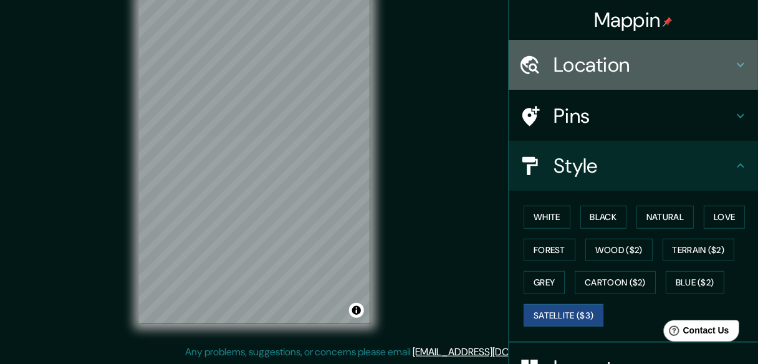
click at [570, 59] on h4 "Location" at bounding box center [643, 64] width 180 height 25
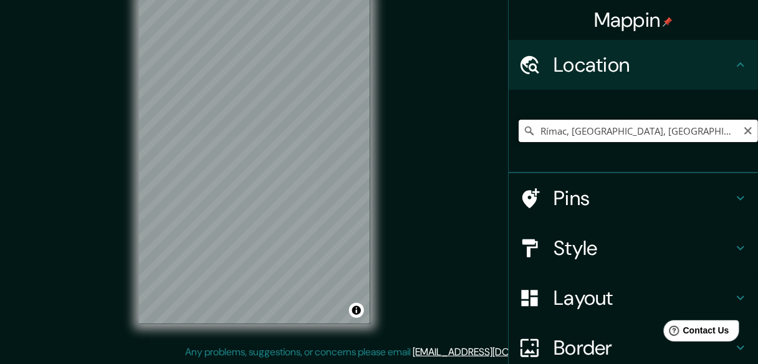
drag, startPoint x: 566, startPoint y: 127, endPoint x: 502, endPoint y: 130, distance: 63.7
click at [566, 127] on input "Rímac, [GEOGRAPHIC_DATA], [GEOGRAPHIC_DATA], [GEOGRAPHIC_DATA]" at bounding box center [638, 131] width 239 height 22
click at [743, 128] on icon "Clear" at bounding box center [748, 131] width 10 height 10
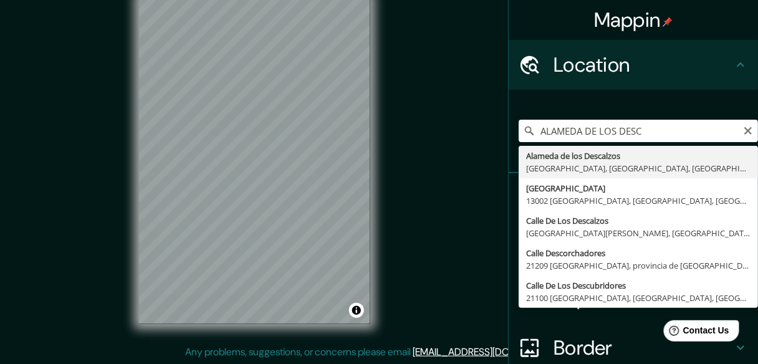
type input "[GEOGRAPHIC_DATA], [GEOGRAPHIC_DATA], [GEOGRAPHIC_DATA], [GEOGRAPHIC_DATA]"
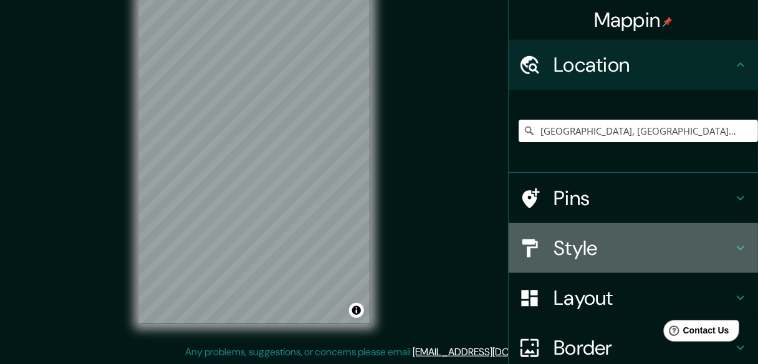
click at [534, 242] on div at bounding box center [536, 248] width 35 height 22
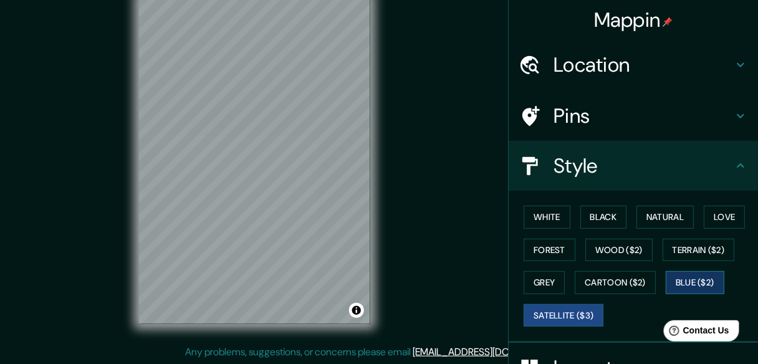
click at [674, 275] on button "Blue ($2)" at bounding box center [695, 282] width 59 height 23
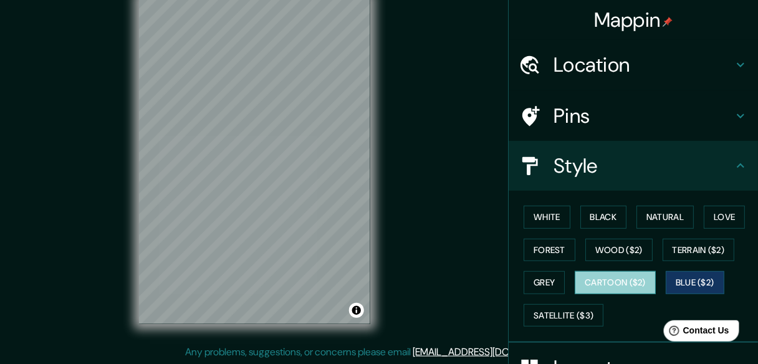
click at [601, 281] on button "Cartoon ($2)" at bounding box center [615, 282] width 81 height 23
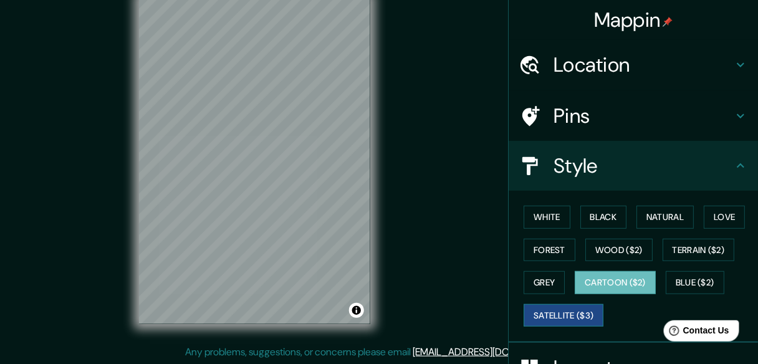
click at [583, 308] on button "Satellite ($3)" at bounding box center [564, 315] width 80 height 23
click at [590, 287] on button "Cartoon ($2)" at bounding box center [615, 282] width 81 height 23
click at [585, 310] on button "Satellite ($3)" at bounding box center [564, 315] width 80 height 23
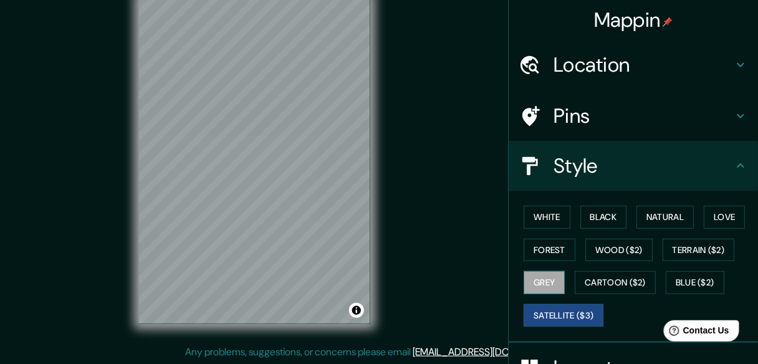
click at [547, 285] on button "Grey" at bounding box center [544, 282] width 41 height 23
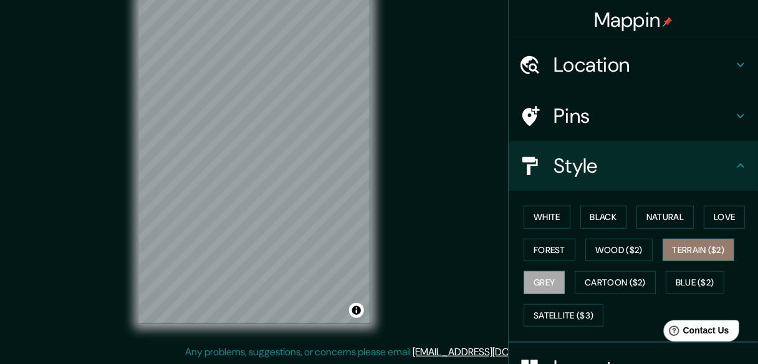
click at [686, 256] on button "Terrain ($2)" at bounding box center [699, 250] width 72 height 23
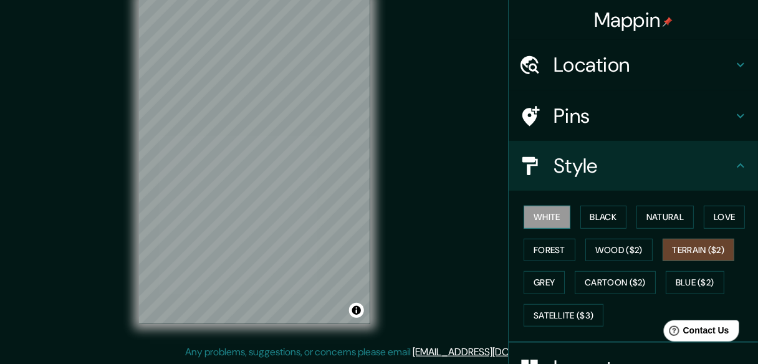
click at [552, 216] on button "White" at bounding box center [547, 217] width 47 height 23
click at [619, 215] on button "Black" at bounding box center [603, 217] width 47 height 23
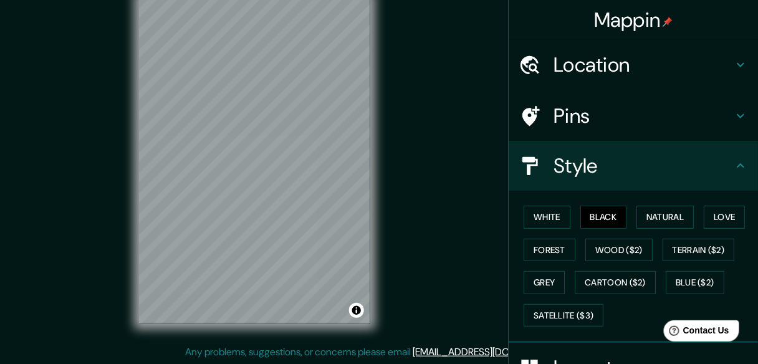
click at [696, 215] on div "White Black Natural Love Forest Wood ($2) Terrain ($2) Grey Cartoon ($2) Blue (…" at bounding box center [638, 266] width 239 height 131
click at [686, 215] on button "Natural" at bounding box center [664, 217] width 57 height 23
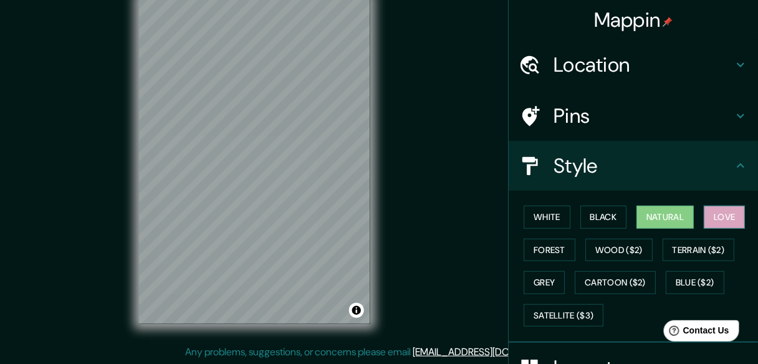
drag, startPoint x: 714, startPoint y: 219, endPoint x: 704, endPoint y: 221, distance: 9.5
click at [708, 221] on button "Love" at bounding box center [724, 217] width 41 height 23
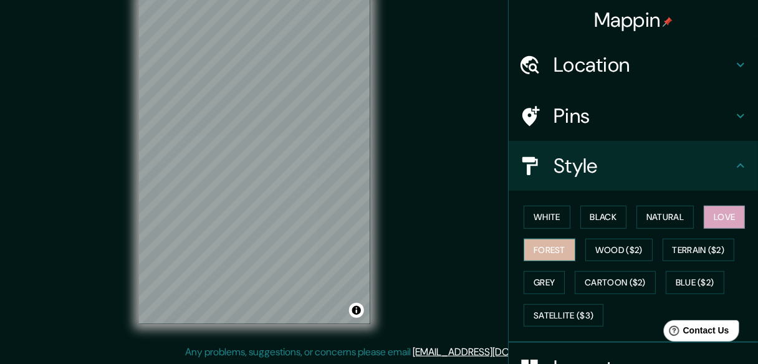
click at [560, 248] on button "Forest" at bounding box center [550, 250] width 52 height 23
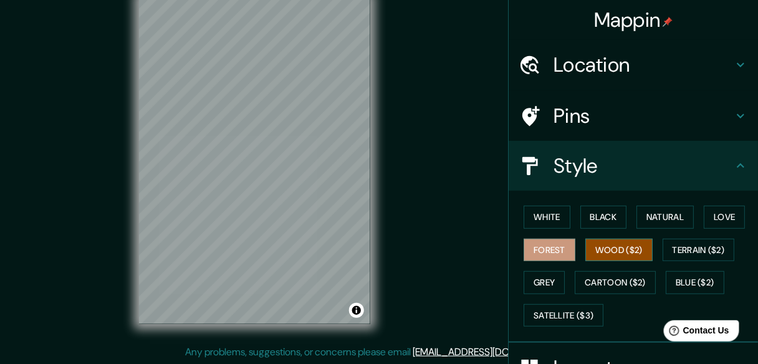
click at [611, 246] on button "Wood ($2)" at bounding box center [618, 250] width 67 height 23
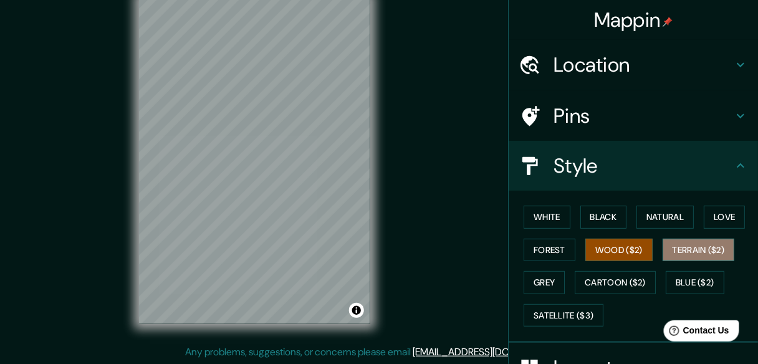
click at [687, 257] on button "Terrain ($2)" at bounding box center [699, 250] width 72 height 23
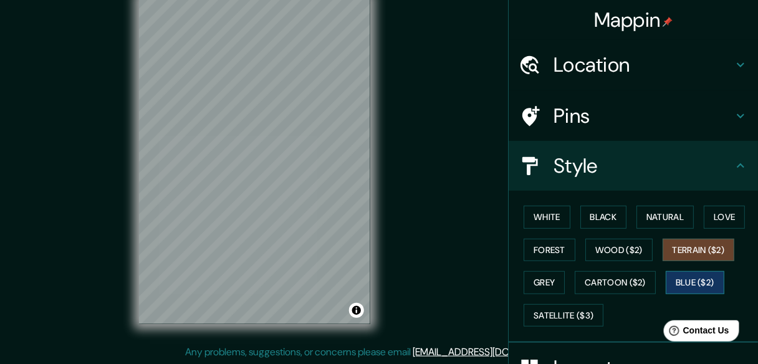
click at [691, 280] on button "Blue ($2)" at bounding box center [695, 282] width 59 height 23
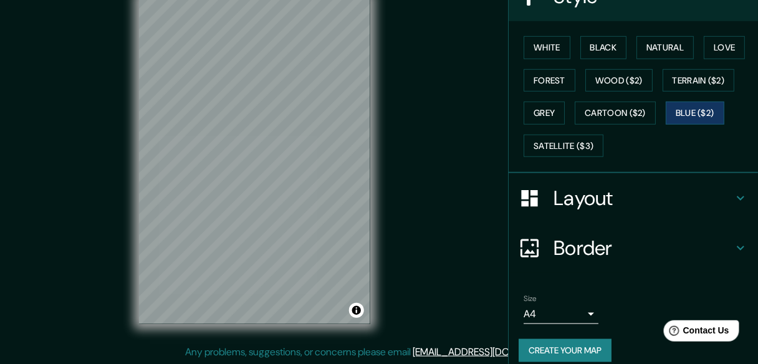
scroll to position [180, 0]
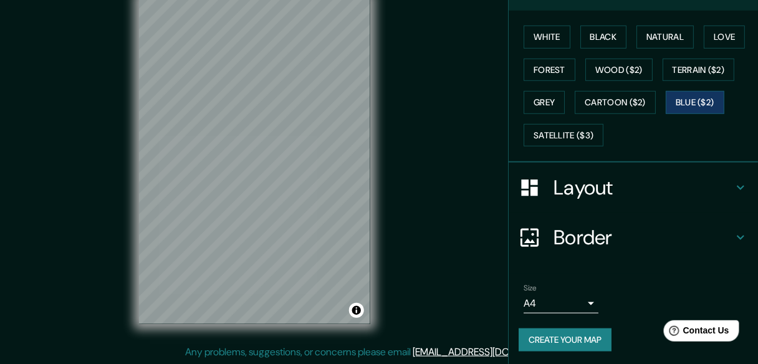
click at [558, 334] on button "Create your map" at bounding box center [565, 339] width 93 height 23
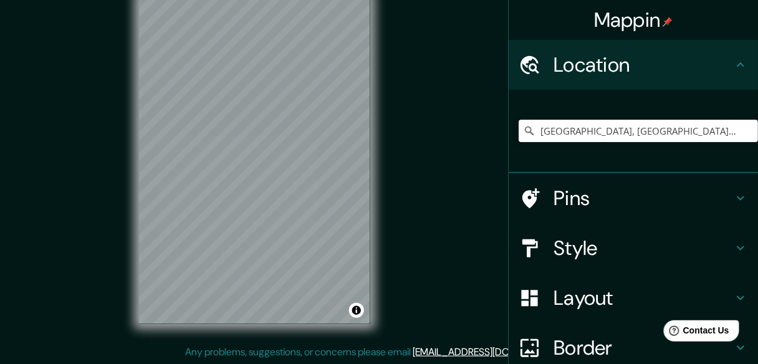
click at [529, 124] on input "[GEOGRAPHIC_DATA], [GEOGRAPHIC_DATA], [GEOGRAPHIC_DATA], [GEOGRAPHIC_DATA]" at bounding box center [638, 131] width 239 height 22
click at [523, 128] on icon at bounding box center [529, 131] width 12 height 12
click at [524, 137] on icon at bounding box center [529, 131] width 12 height 12
click at [692, 137] on input "[GEOGRAPHIC_DATA], [GEOGRAPHIC_DATA], [GEOGRAPHIC_DATA], [GEOGRAPHIC_DATA]" at bounding box center [638, 131] width 239 height 22
click at [692, 138] on input "[GEOGRAPHIC_DATA], [GEOGRAPHIC_DATA], [GEOGRAPHIC_DATA], [GEOGRAPHIC_DATA]" at bounding box center [638, 131] width 239 height 22
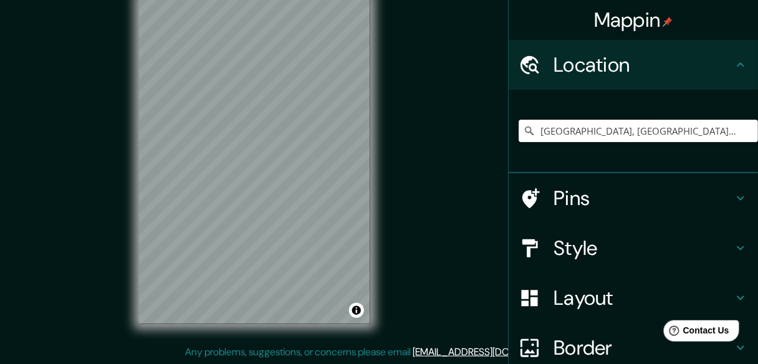
click at [692, 138] on input "[GEOGRAPHIC_DATA], [GEOGRAPHIC_DATA], [GEOGRAPHIC_DATA], [GEOGRAPHIC_DATA]" at bounding box center [638, 131] width 239 height 22
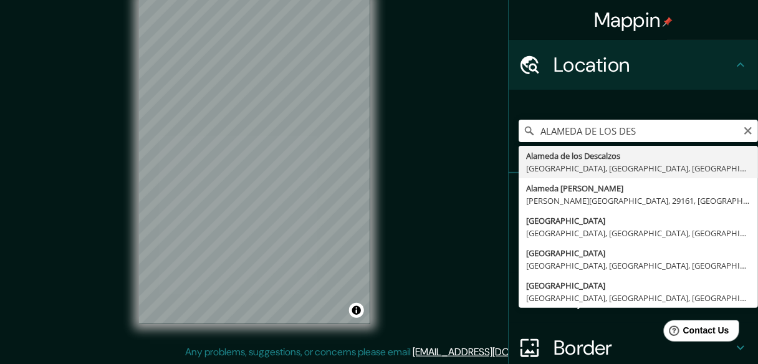
type input "[GEOGRAPHIC_DATA], [GEOGRAPHIC_DATA], [GEOGRAPHIC_DATA], [GEOGRAPHIC_DATA]"
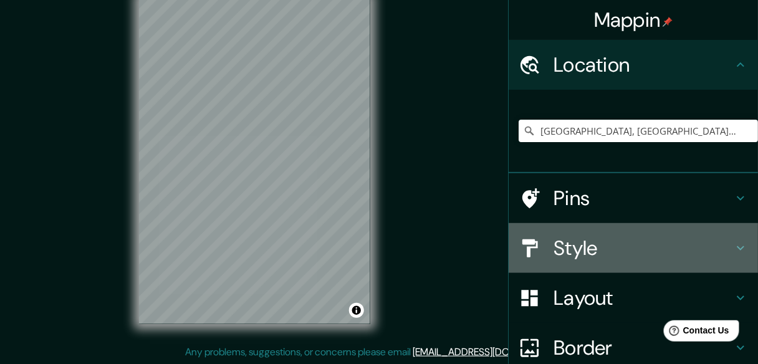
click at [582, 251] on h4 "Style" at bounding box center [643, 248] width 180 height 25
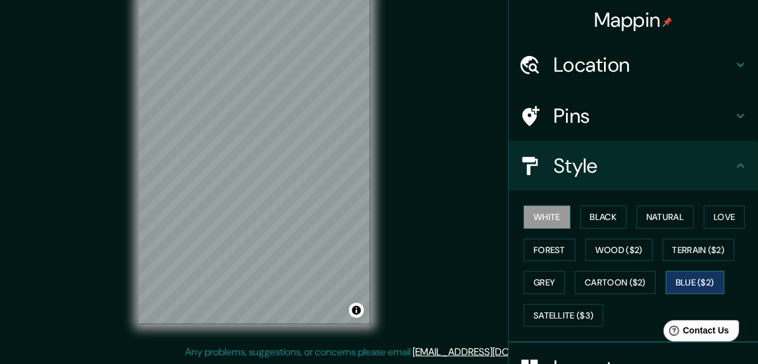
click at [701, 279] on button "Blue ($2)" at bounding box center [695, 282] width 59 height 23
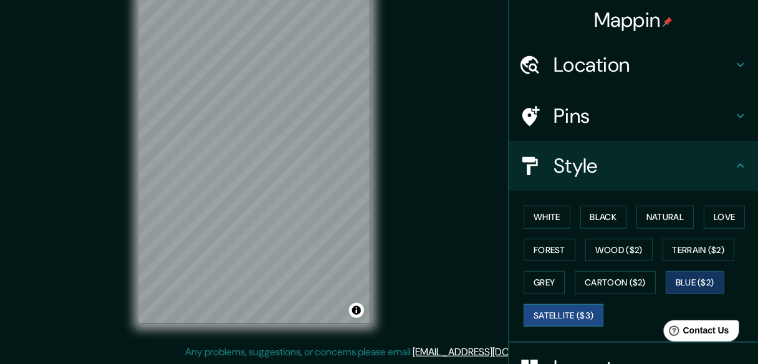
click at [577, 306] on button "Satellite ($3)" at bounding box center [564, 315] width 80 height 23
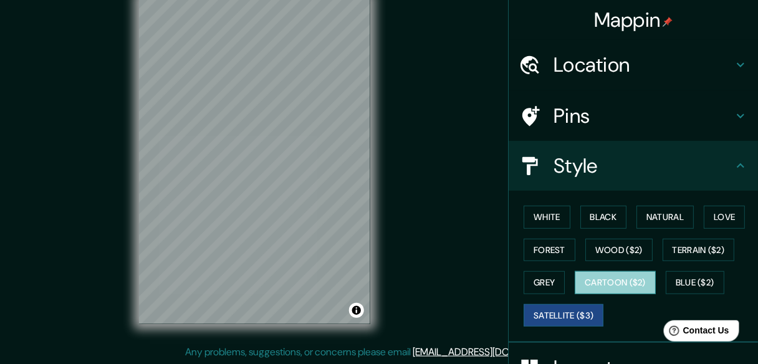
click at [599, 290] on button "Cartoon ($2)" at bounding box center [615, 282] width 81 height 23
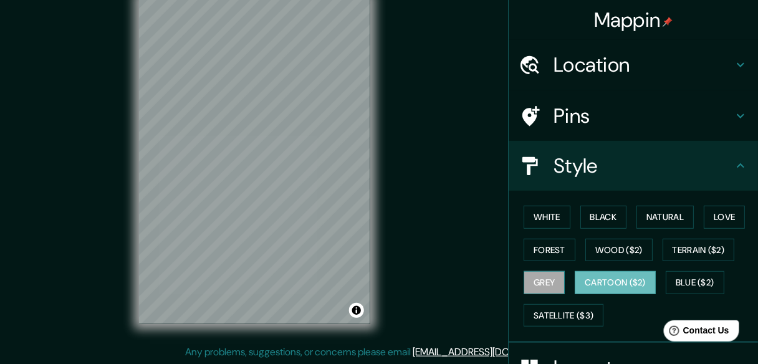
click at [539, 275] on button "Grey" at bounding box center [544, 282] width 41 height 23
click at [575, 280] on button "Cartoon ($2)" at bounding box center [615, 282] width 81 height 23
click at [546, 240] on button "Forest" at bounding box center [550, 250] width 52 height 23
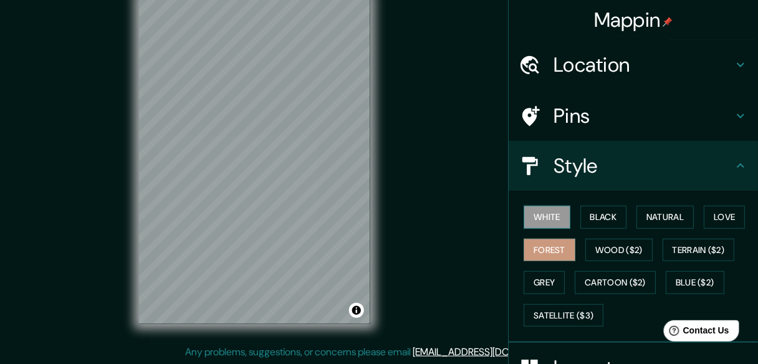
click at [544, 222] on button "White" at bounding box center [547, 217] width 47 height 23
click at [592, 220] on button "Black" at bounding box center [603, 217] width 47 height 23
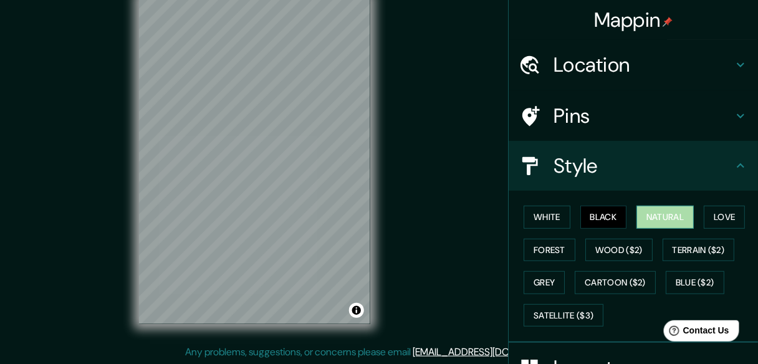
click at [665, 222] on button "Natural" at bounding box center [664, 217] width 57 height 23
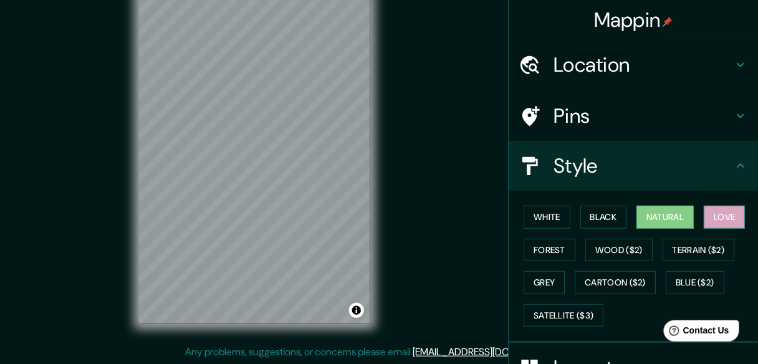
click at [727, 216] on button "Love" at bounding box center [724, 217] width 41 height 23
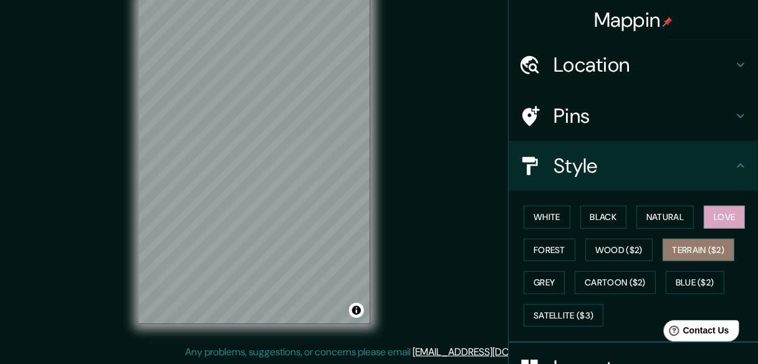
click at [719, 243] on button "Terrain ($2)" at bounding box center [699, 250] width 72 height 23
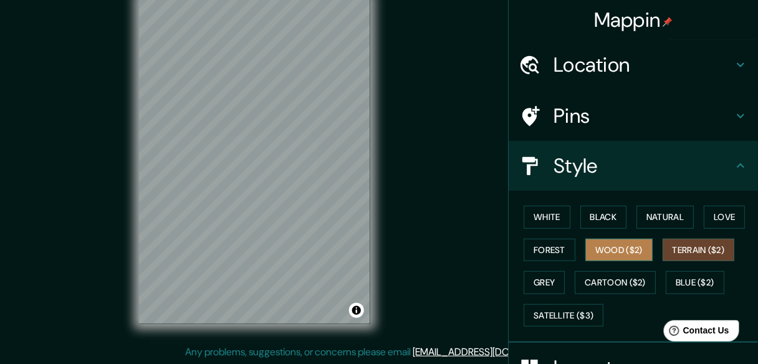
click at [611, 244] on button "Wood ($2)" at bounding box center [618, 250] width 67 height 23
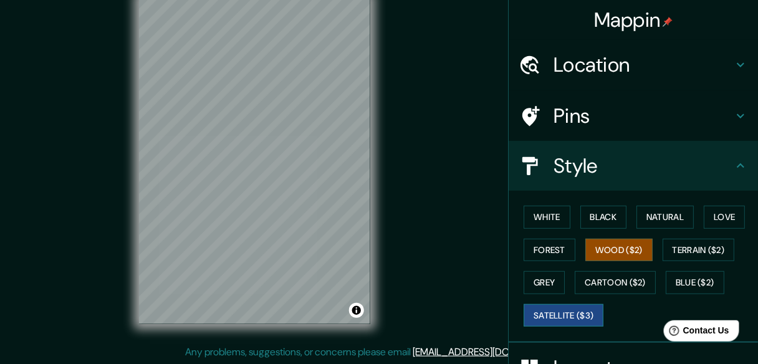
scroll to position [100, 0]
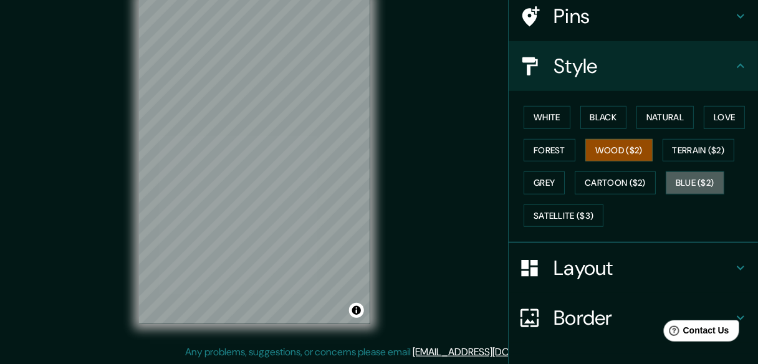
drag, startPoint x: 694, startPoint y: 187, endPoint x: 502, endPoint y: 187, distance: 192.6
click at [691, 187] on button "Blue ($2)" at bounding box center [695, 182] width 59 height 23
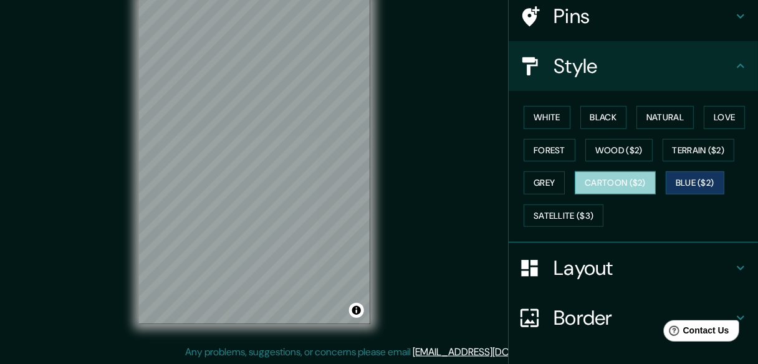
click at [593, 186] on button "Cartoon ($2)" at bounding box center [615, 182] width 81 height 23
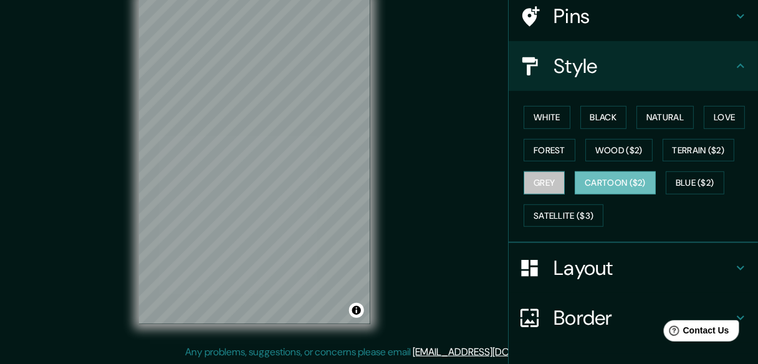
click at [545, 178] on button "Grey" at bounding box center [544, 182] width 41 height 23
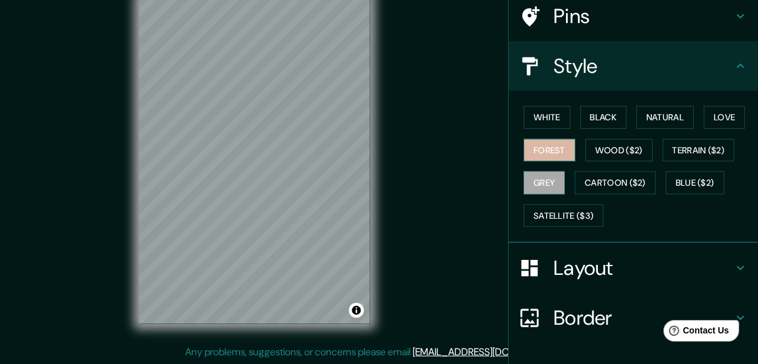
click at [546, 148] on button "Forest" at bounding box center [550, 150] width 52 height 23
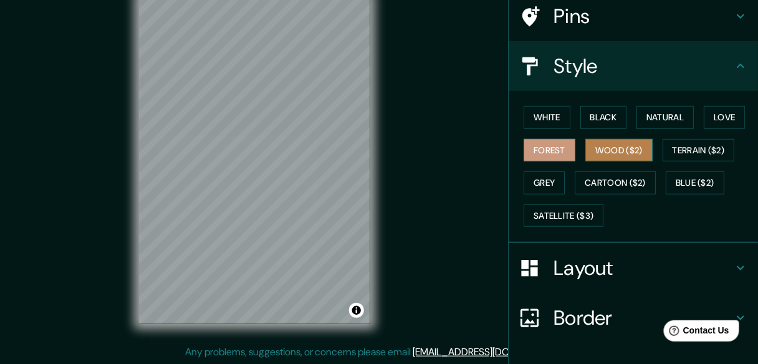
click at [617, 142] on button "Wood ($2)" at bounding box center [618, 150] width 67 height 23
